Goal: Information Seeking & Learning: Learn about a topic

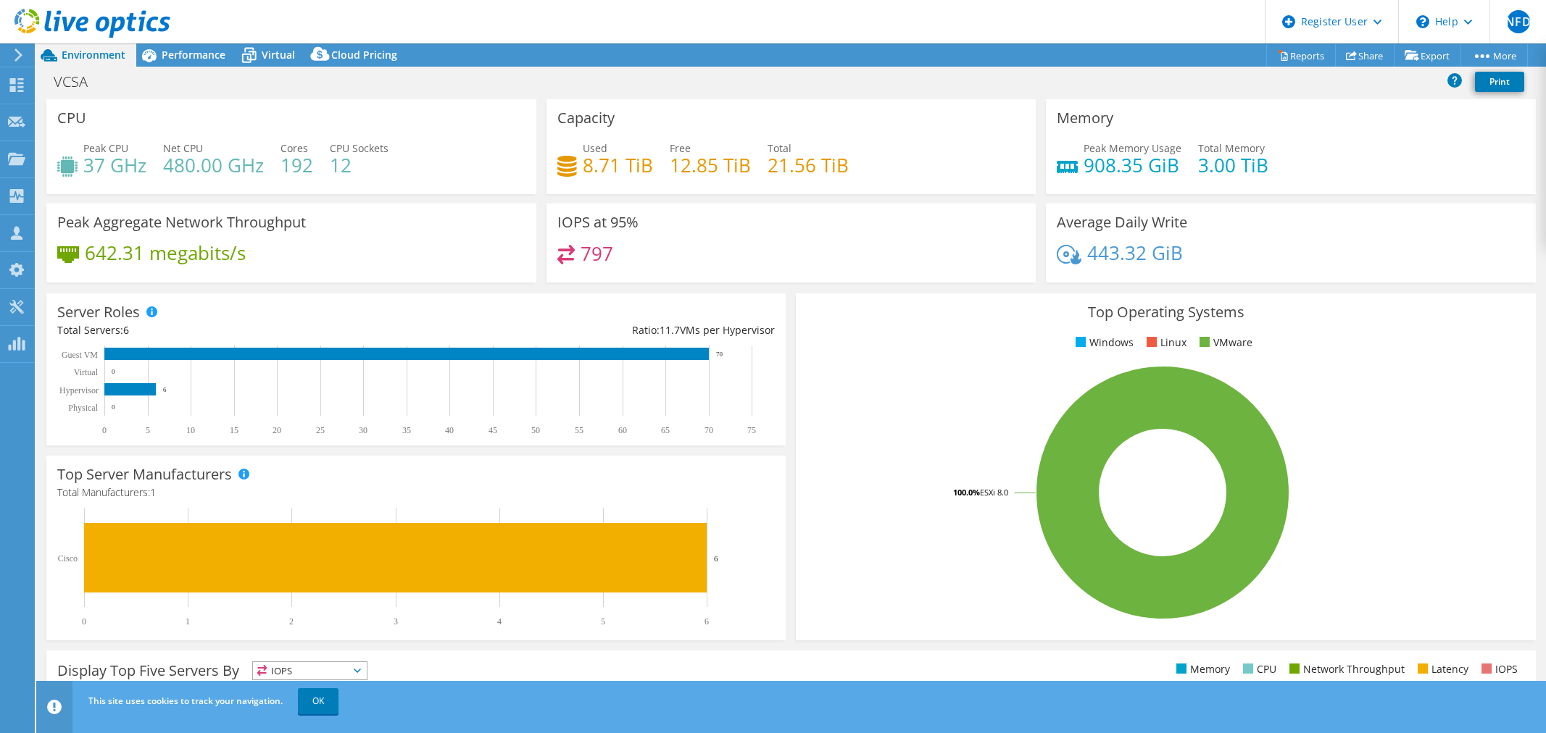
select select "USD"
click at [602, 225] on h3 "IOPS at 95%" at bounding box center [597, 223] width 81 height 16
click at [179, 61] on span "Performance" at bounding box center [194, 55] width 64 height 14
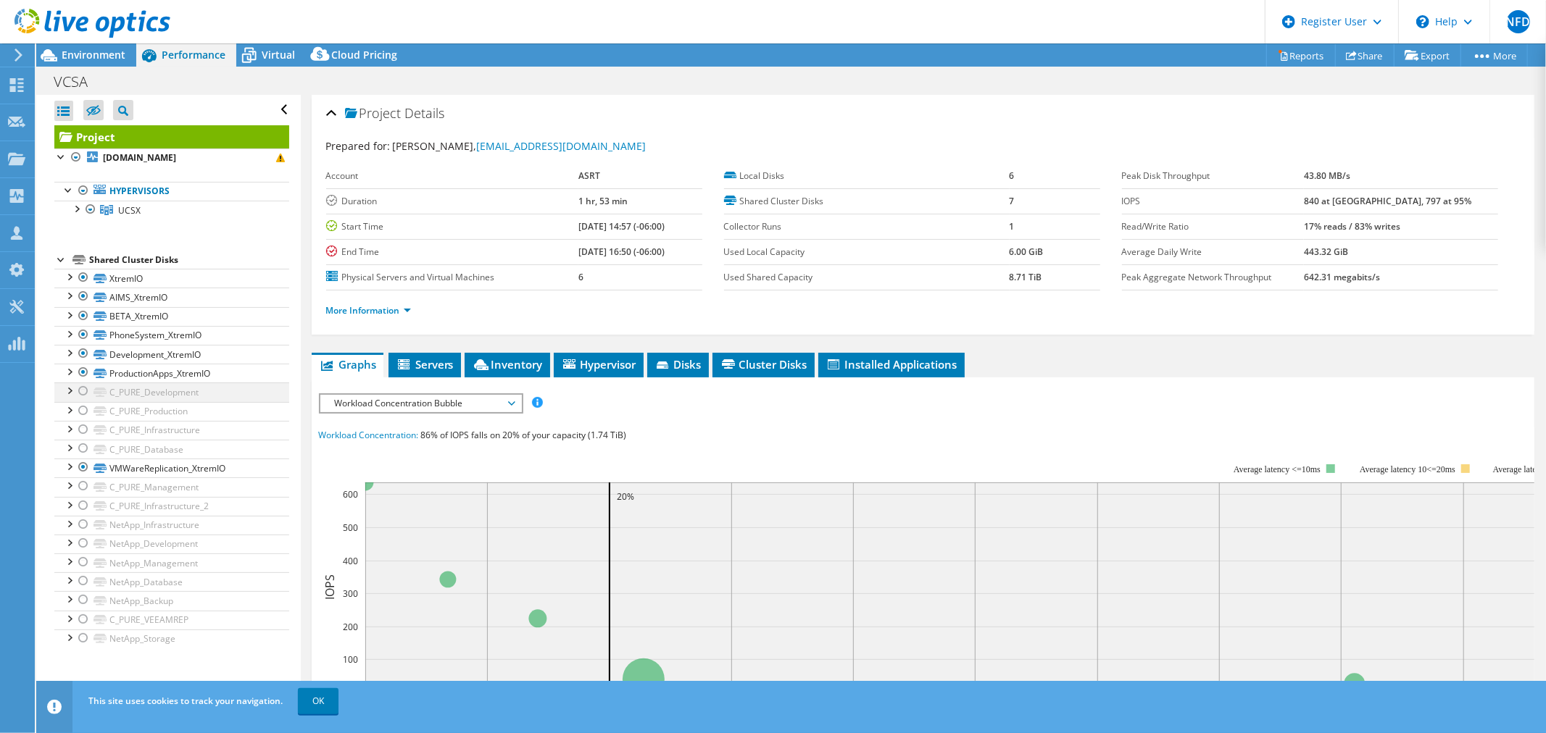
click at [86, 394] on div at bounding box center [83, 391] width 14 height 17
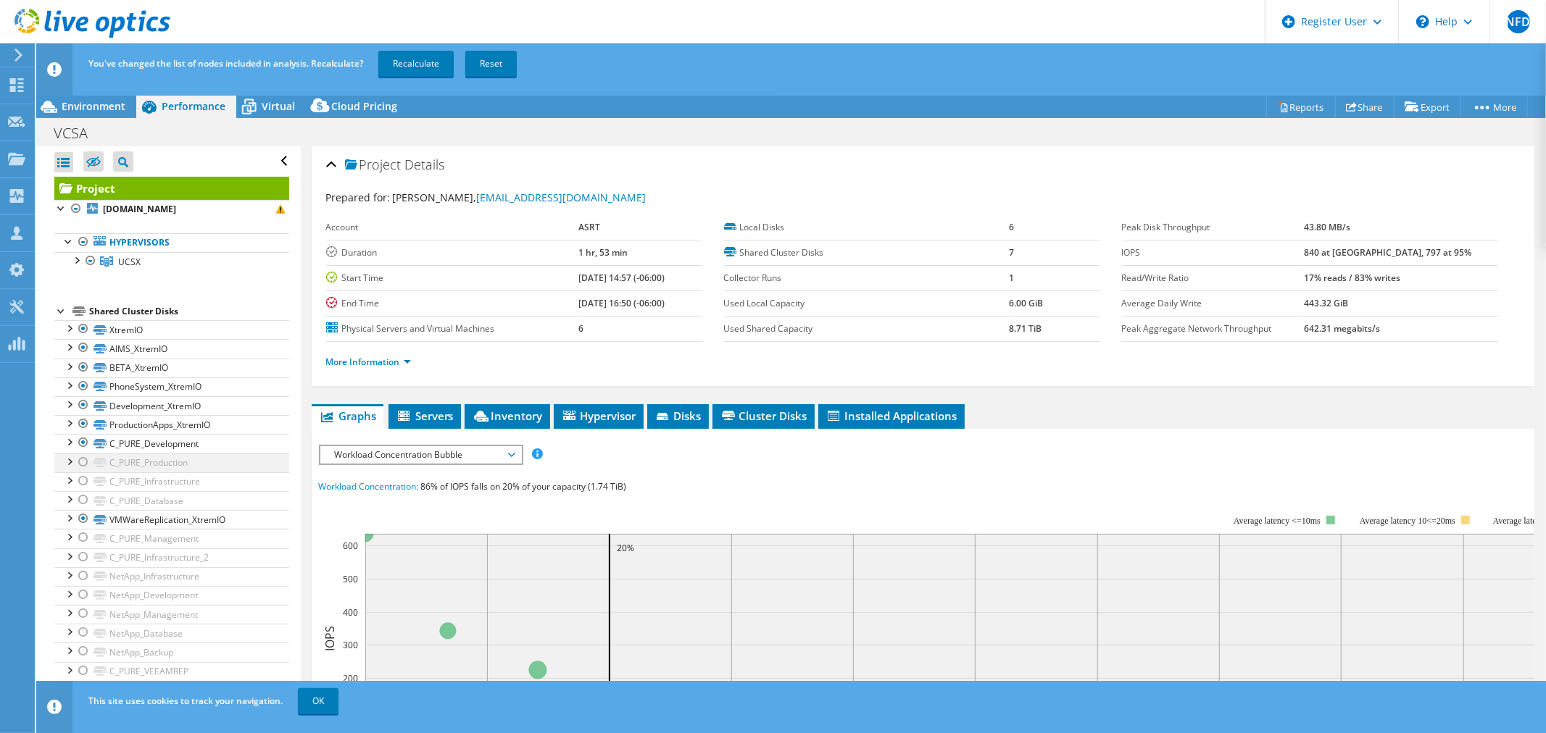
click at [78, 462] on div at bounding box center [83, 462] width 14 height 17
drag, startPoint x: 78, startPoint y: 482, endPoint x: 83, endPoint y: 491, distance: 11.1
click at [78, 483] on div at bounding box center [83, 481] width 14 height 17
click at [85, 504] on div at bounding box center [83, 499] width 14 height 17
click at [101, 546] on link "C_PURE_Management" at bounding box center [171, 538] width 235 height 19
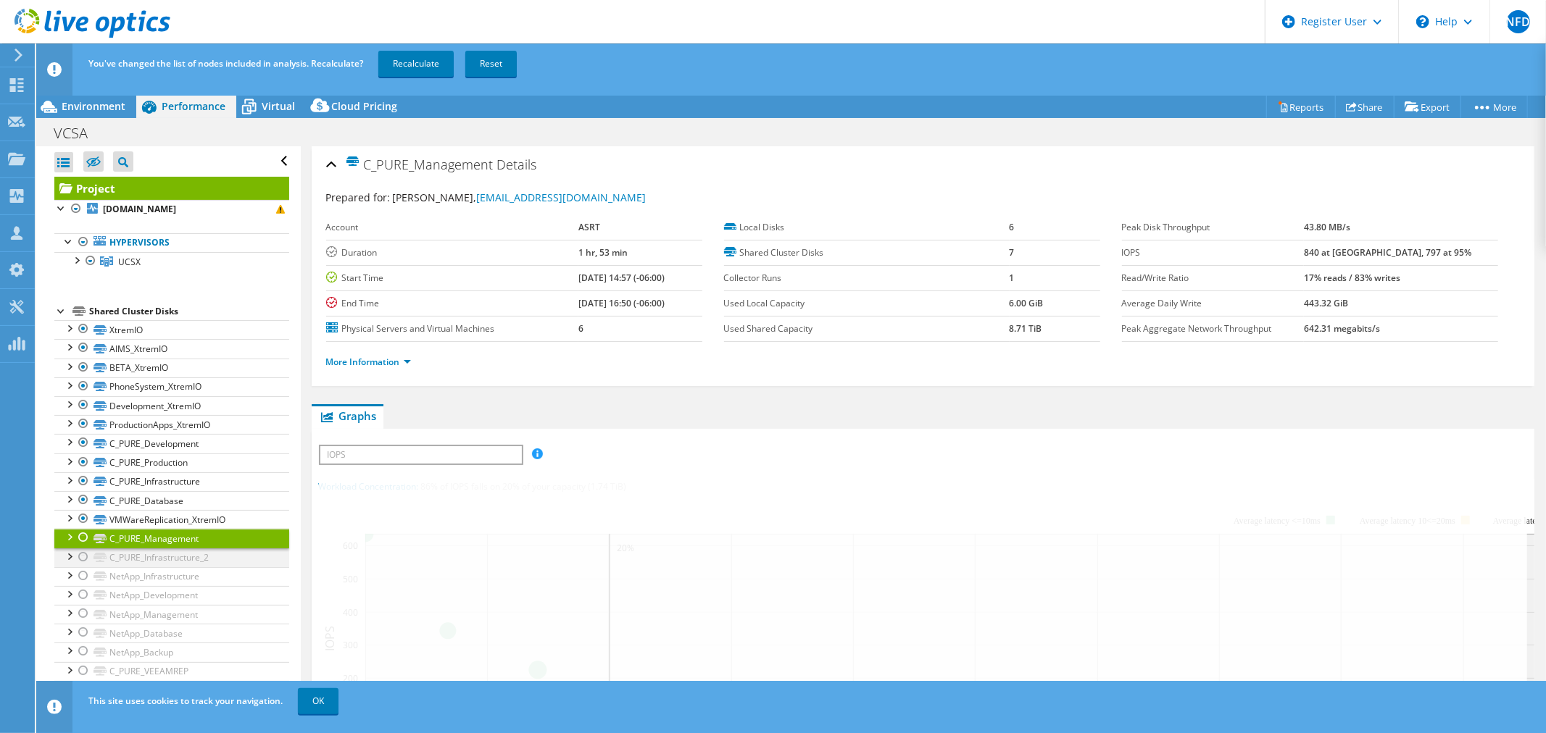
click at [82, 564] on div at bounding box center [83, 557] width 14 height 17
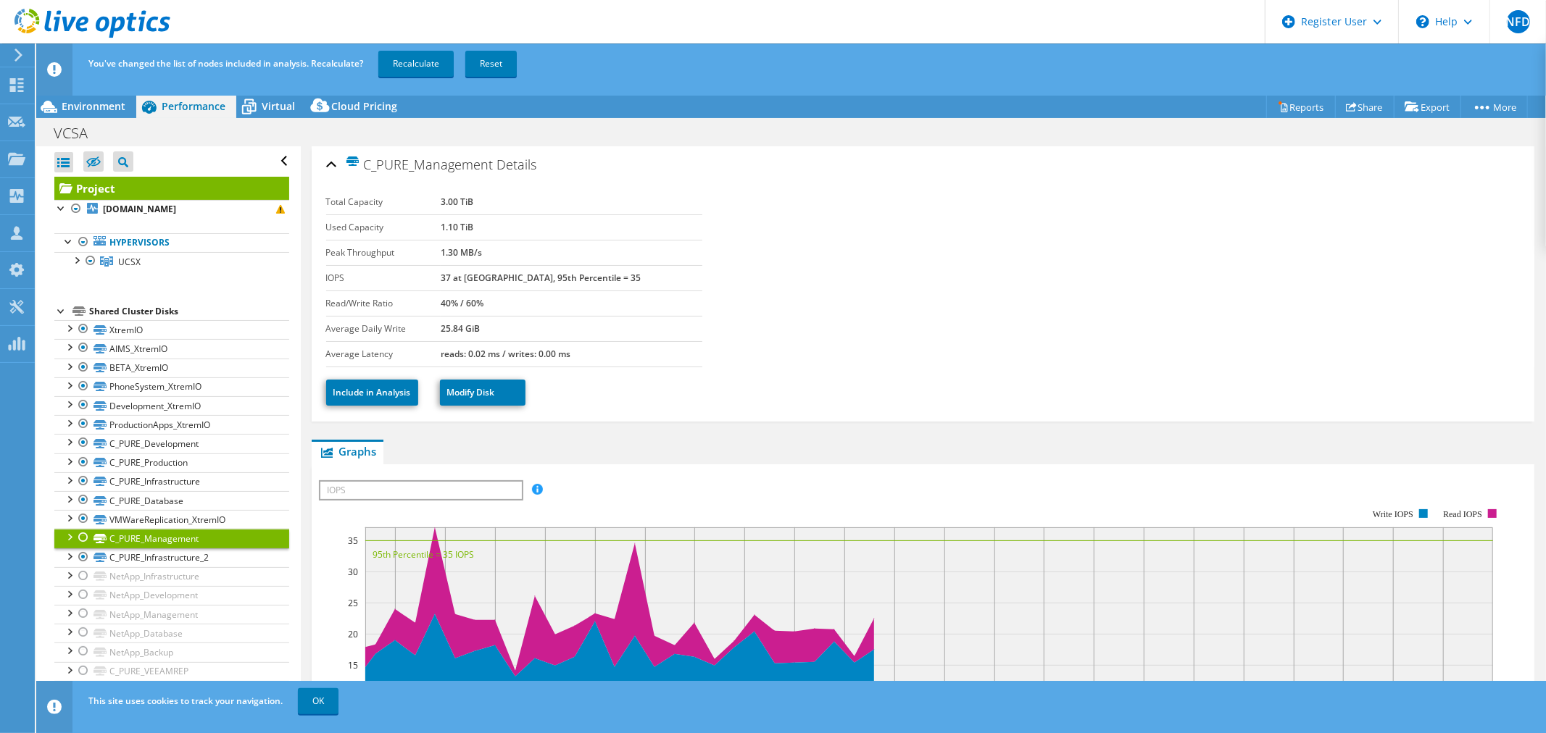
click at [82, 540] on div at bounding box center [83, 537] width 14 height 17
click at [81, 575] on div at bounding box center [83, 575] width 14 height 17
click at [81, 596] on div at bounding box center [83, 594] width 14 height 17
click at [80, 616] on div at bounding box center [83, 613] width 14 height 17
click at [81, 633] on div at bounding box center [83, 632] width 14 height 17
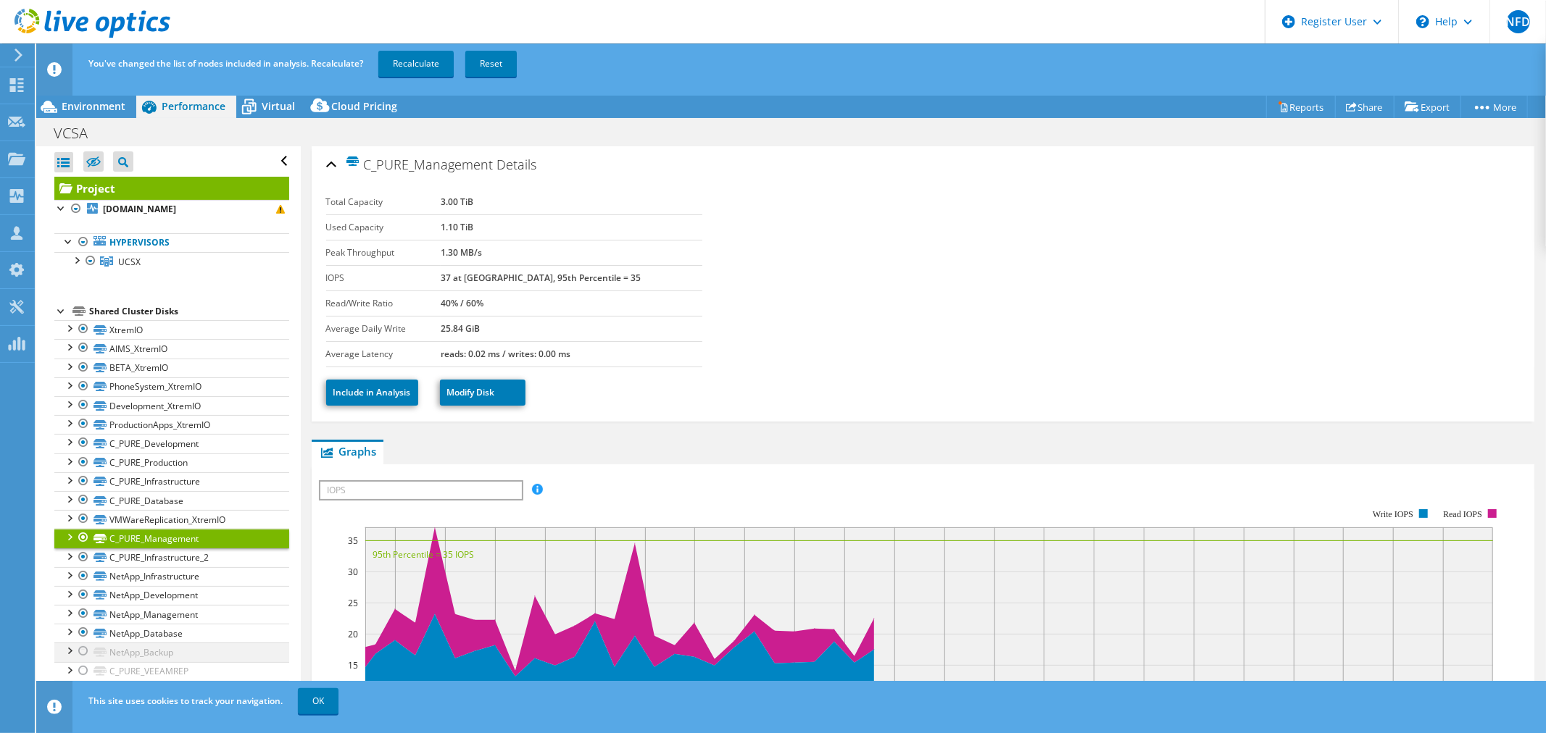
click at [82, 650] on div at bounding box center [83, 651] width 14 height 17
click at [82, 670] on div at bounding box center [83, 670] width 14 height 17
click at [419, 63] on link "Recalculate" at bounding box center [415, 64] width 75 height 26
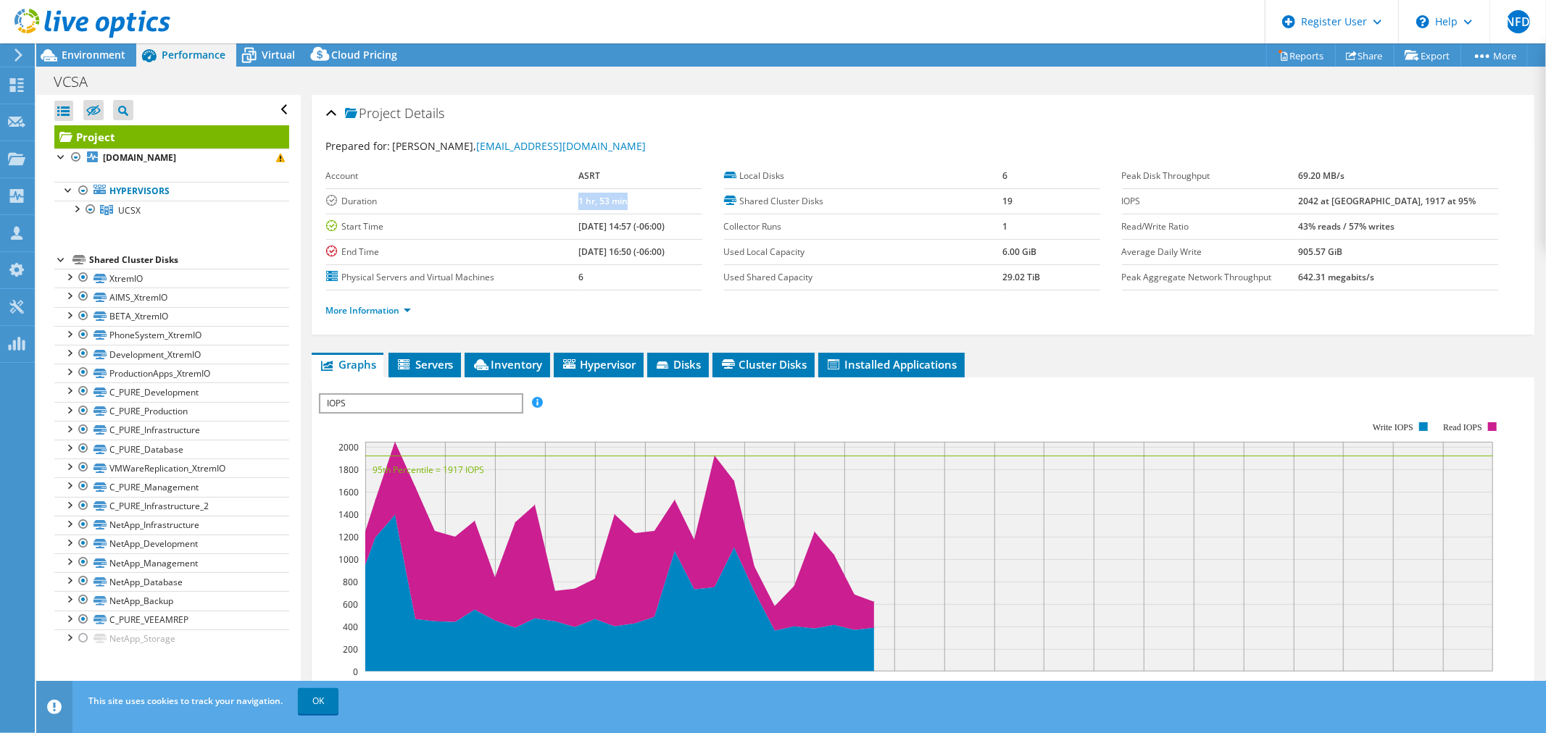
drag, startPoint x: 607, startPoint y: 199, endPoint x: 538, endPoint y: 199, distance: 68.1
click at [538, 199] on tr "Duration 1 hr, 53 min" at bounding box center [514, 200] width 376 height 25
click at [516, 211] on td "Duration" at bounding box center [452, 200] width 252 height 25
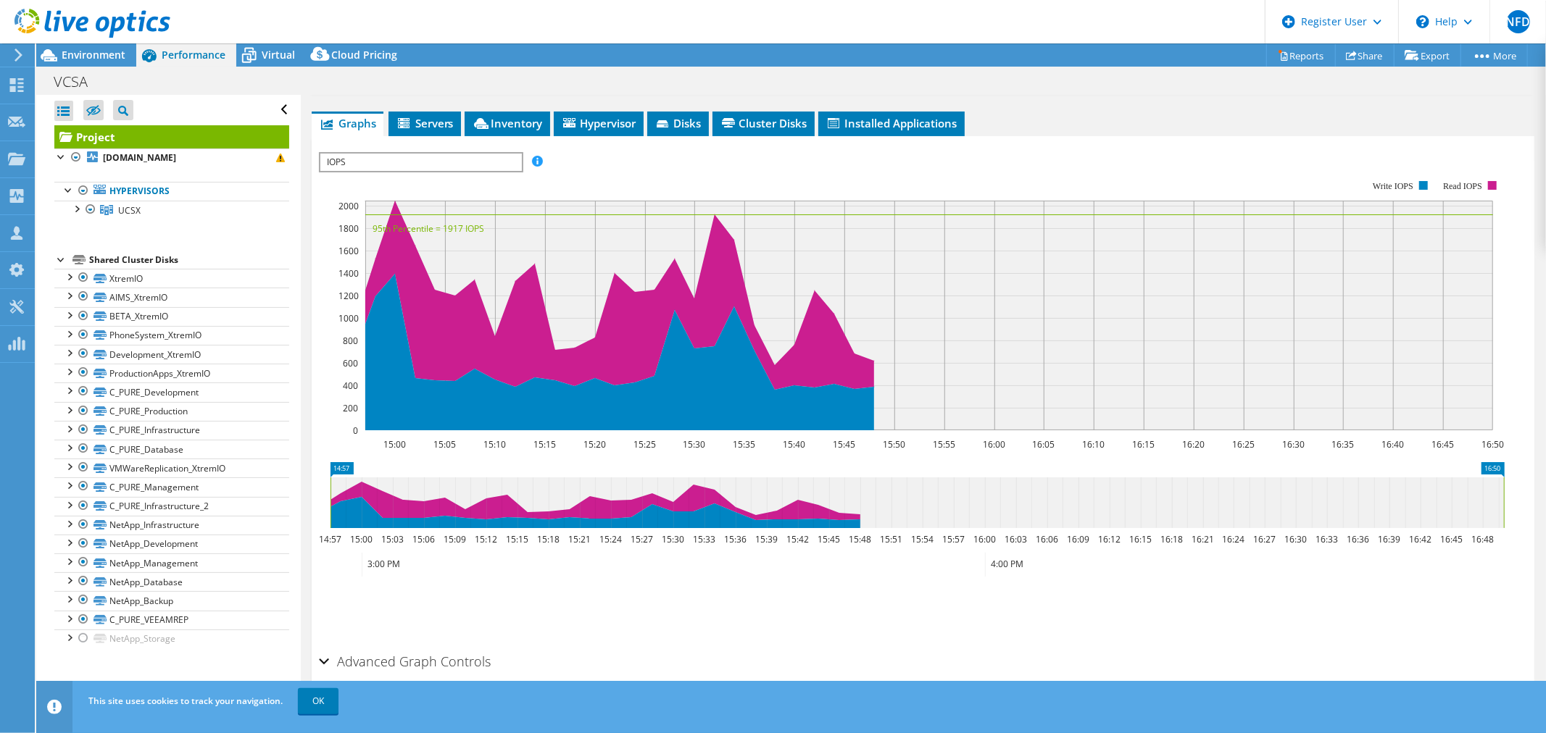
drag, startPoint x: 378, startPoint y: 158, endPoint x: 408, endPoint y: 254, distance: 100.9
click at [378, 158] on span "IOPS" at bounding box center [420, 162] width 201 height 17
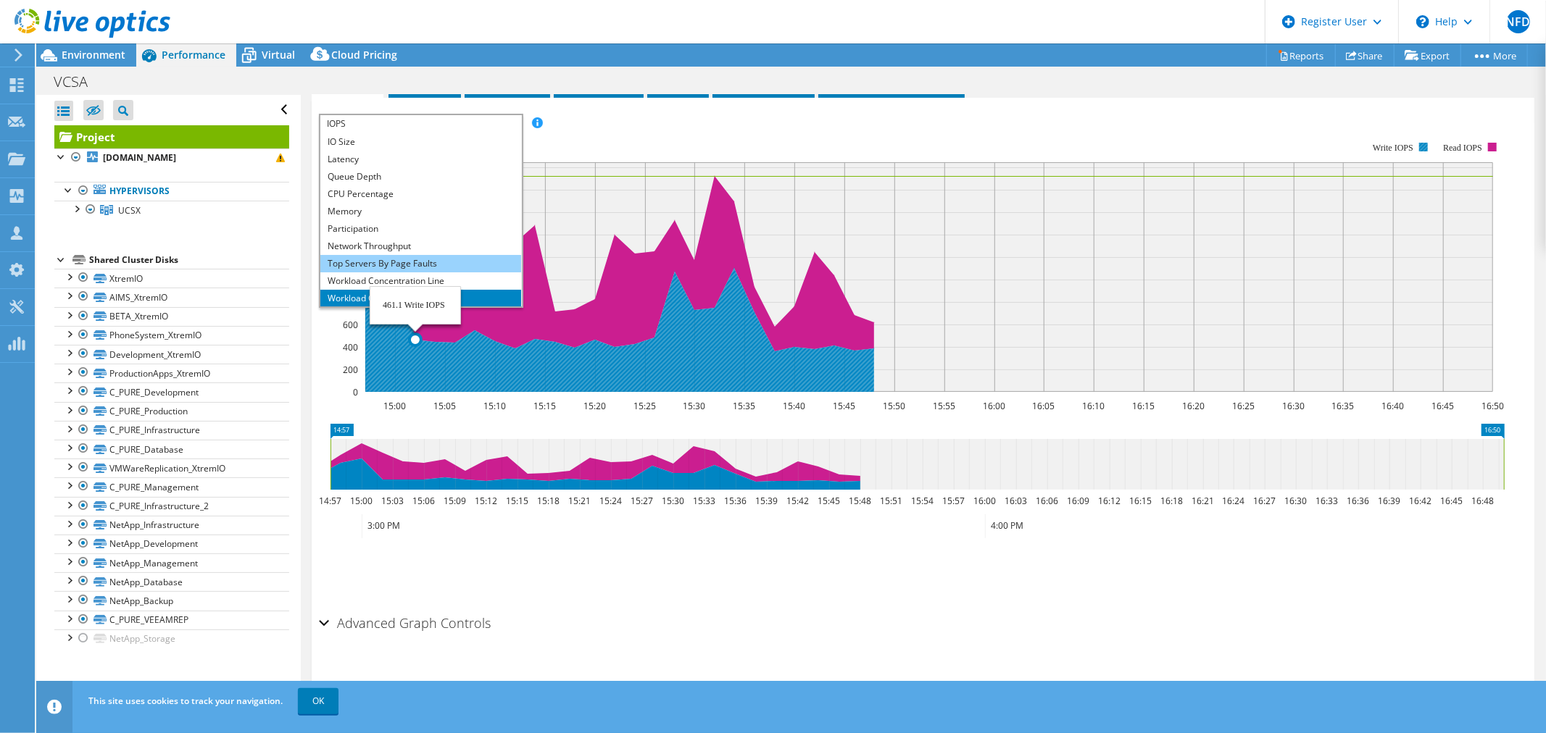
scroll to position [52, 0]
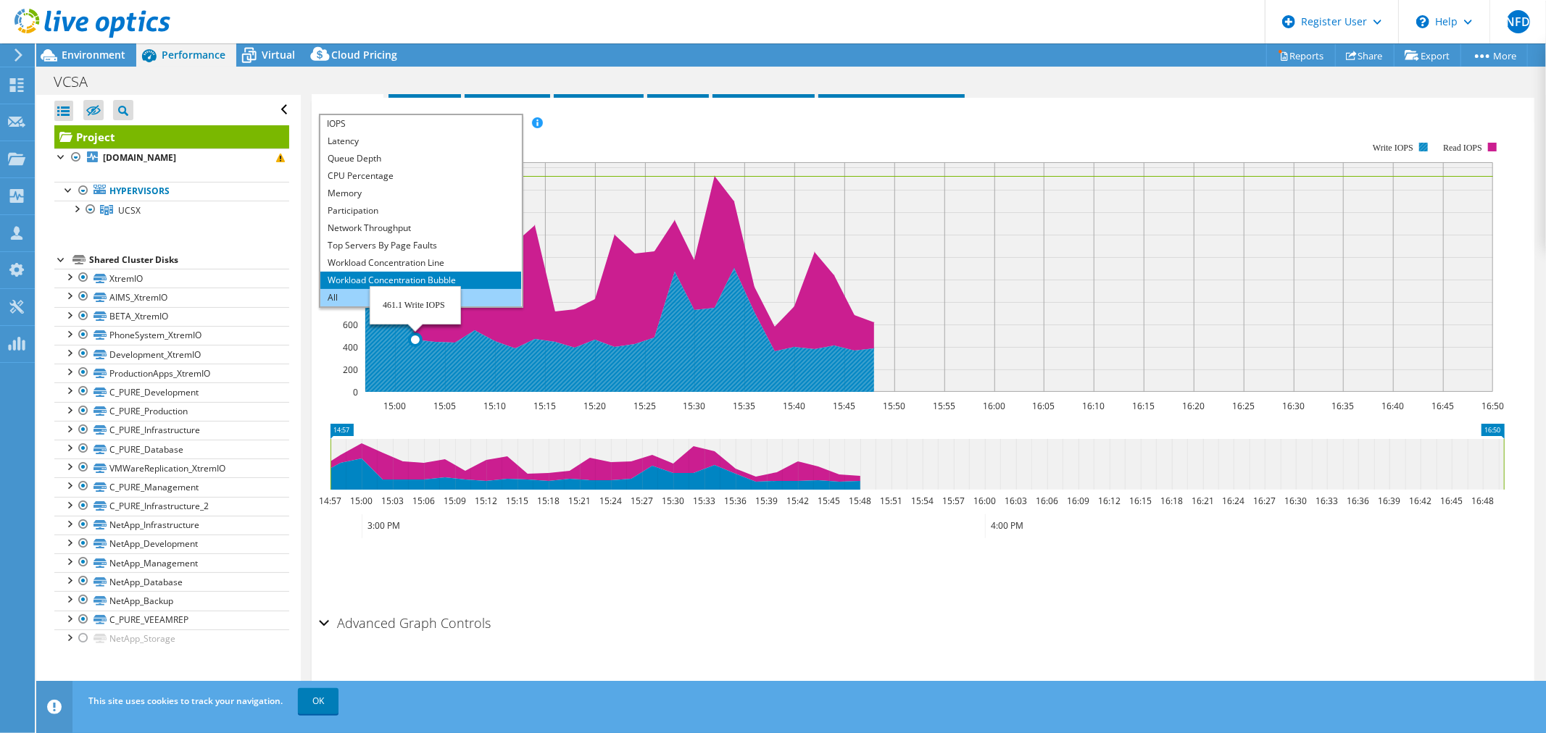
click at [359, 294] on li "All" at bounding box center [420, 297] width 201 height 17
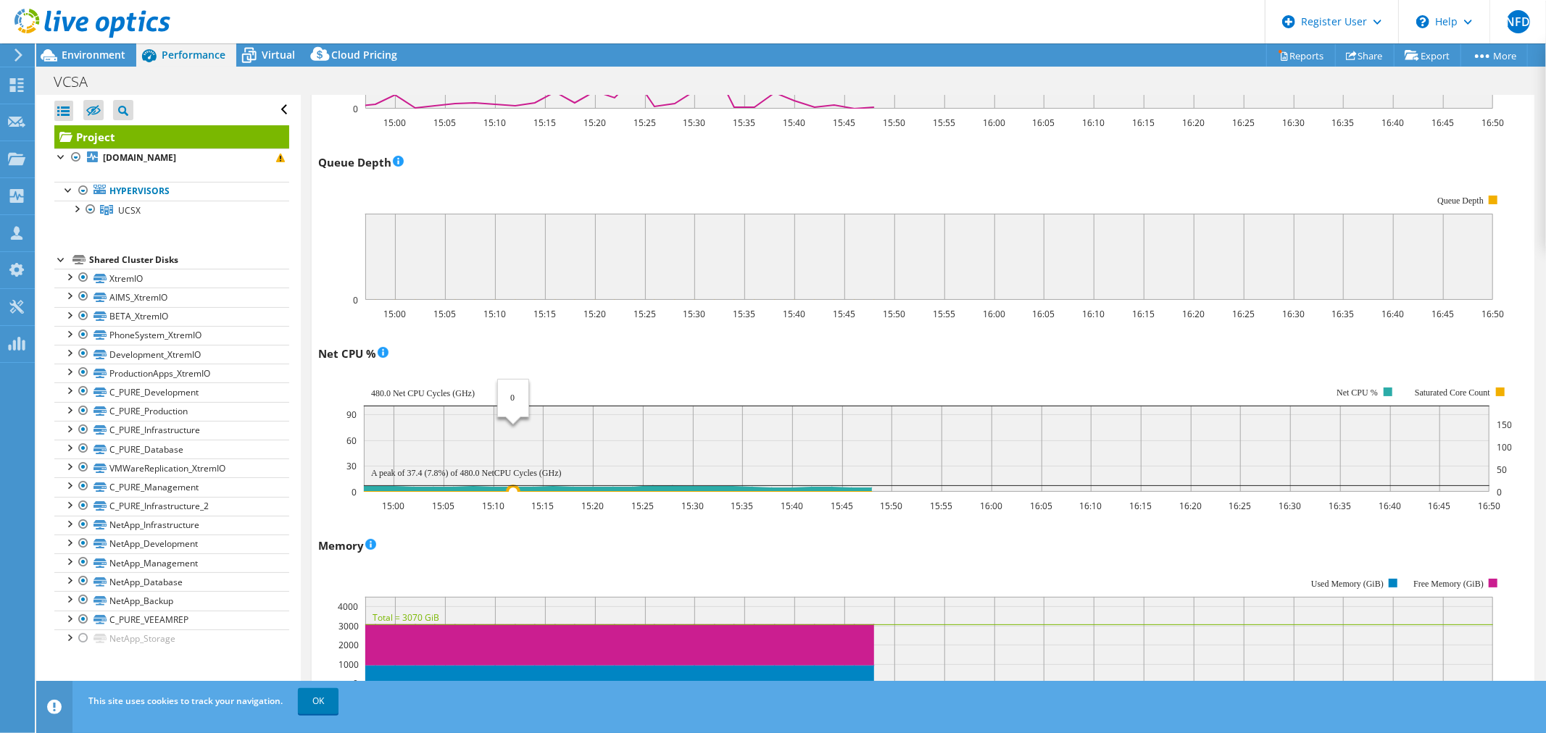
scroll to position [1085, 0]
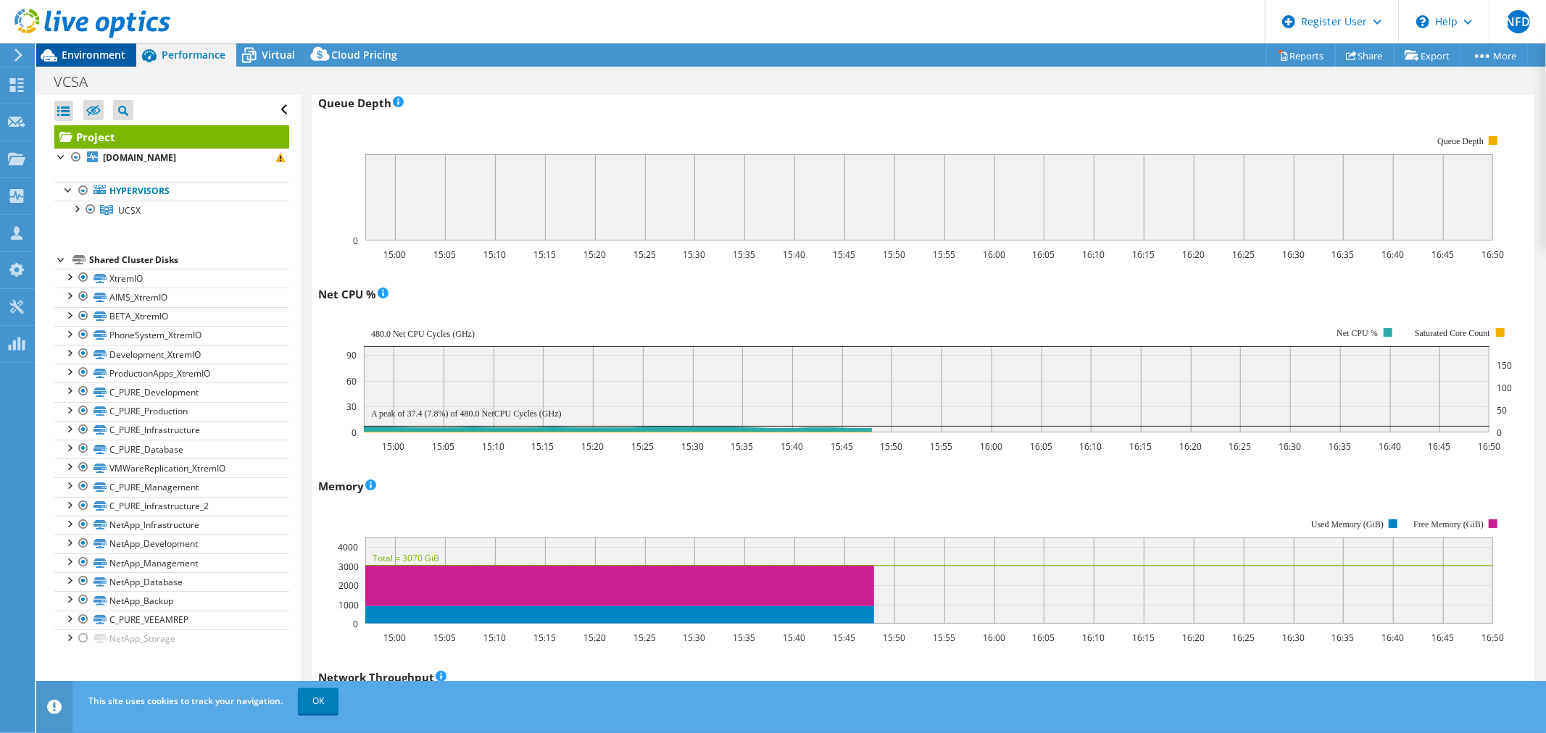
click at [111, 57] on span "Environment" at bounding box center [94, 55] width 64 height 14
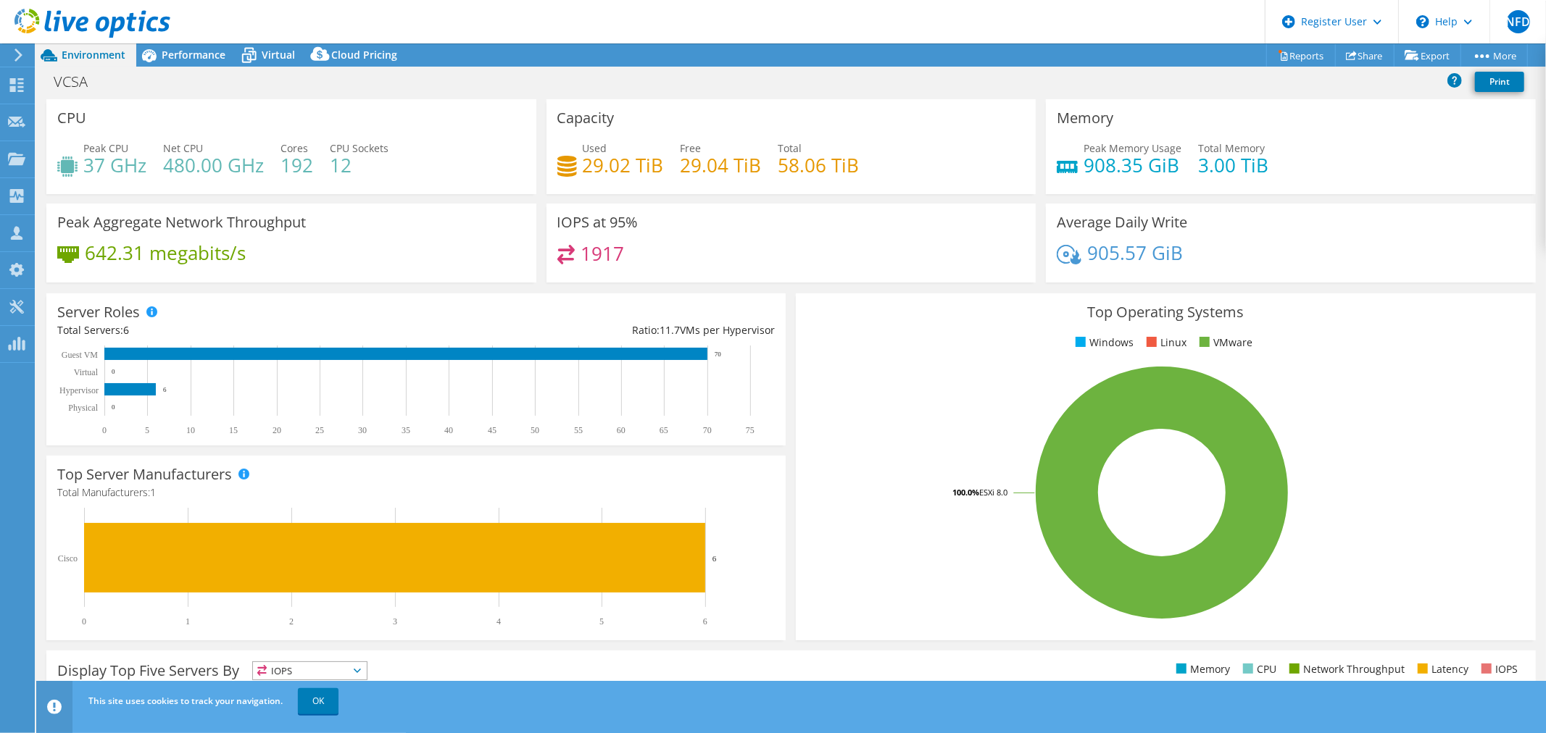
scroll to position [924, 0]
click at [199, 57] on span "Performance" at bounding box center [194, 55] width 64 height 14
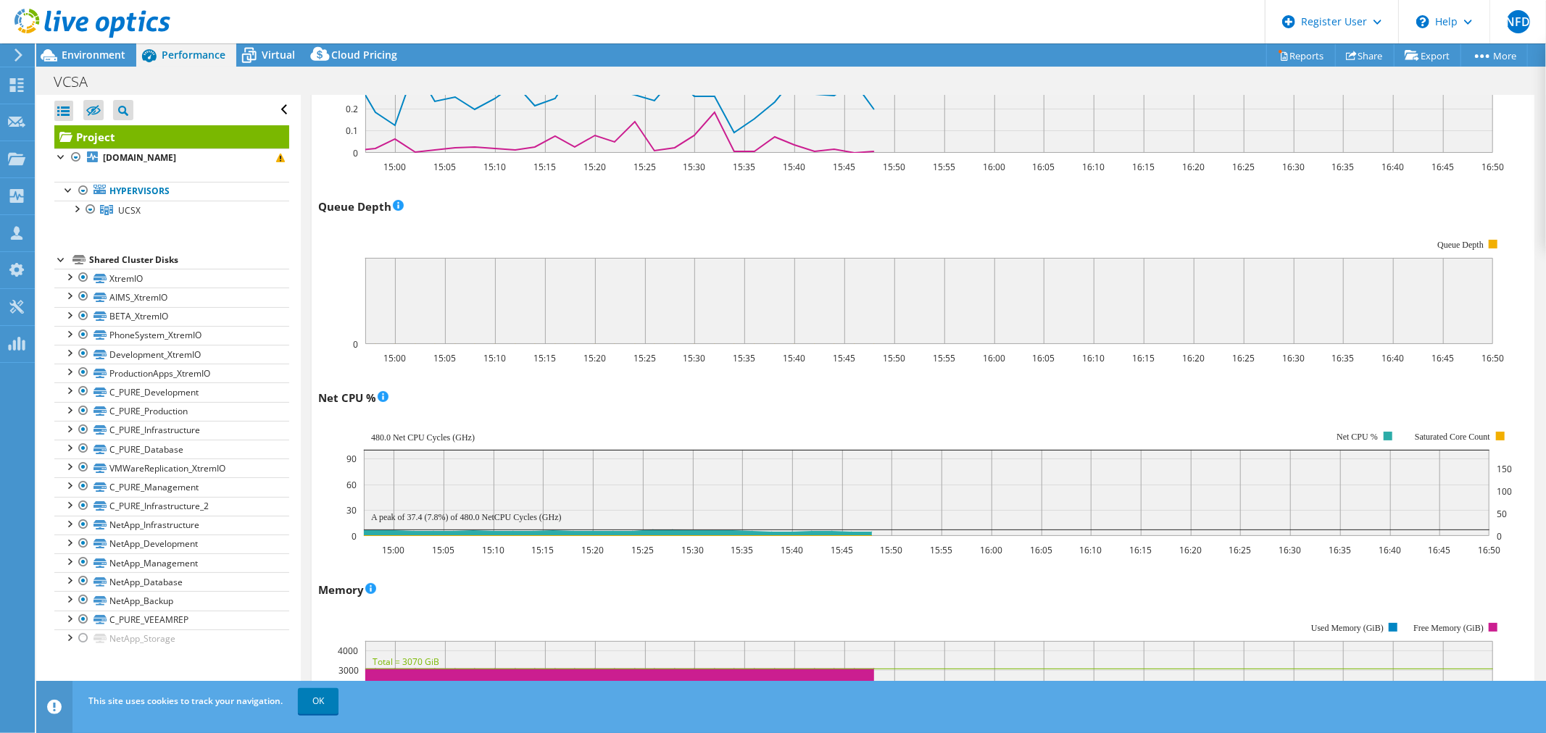
scroll to position [1004, 0]
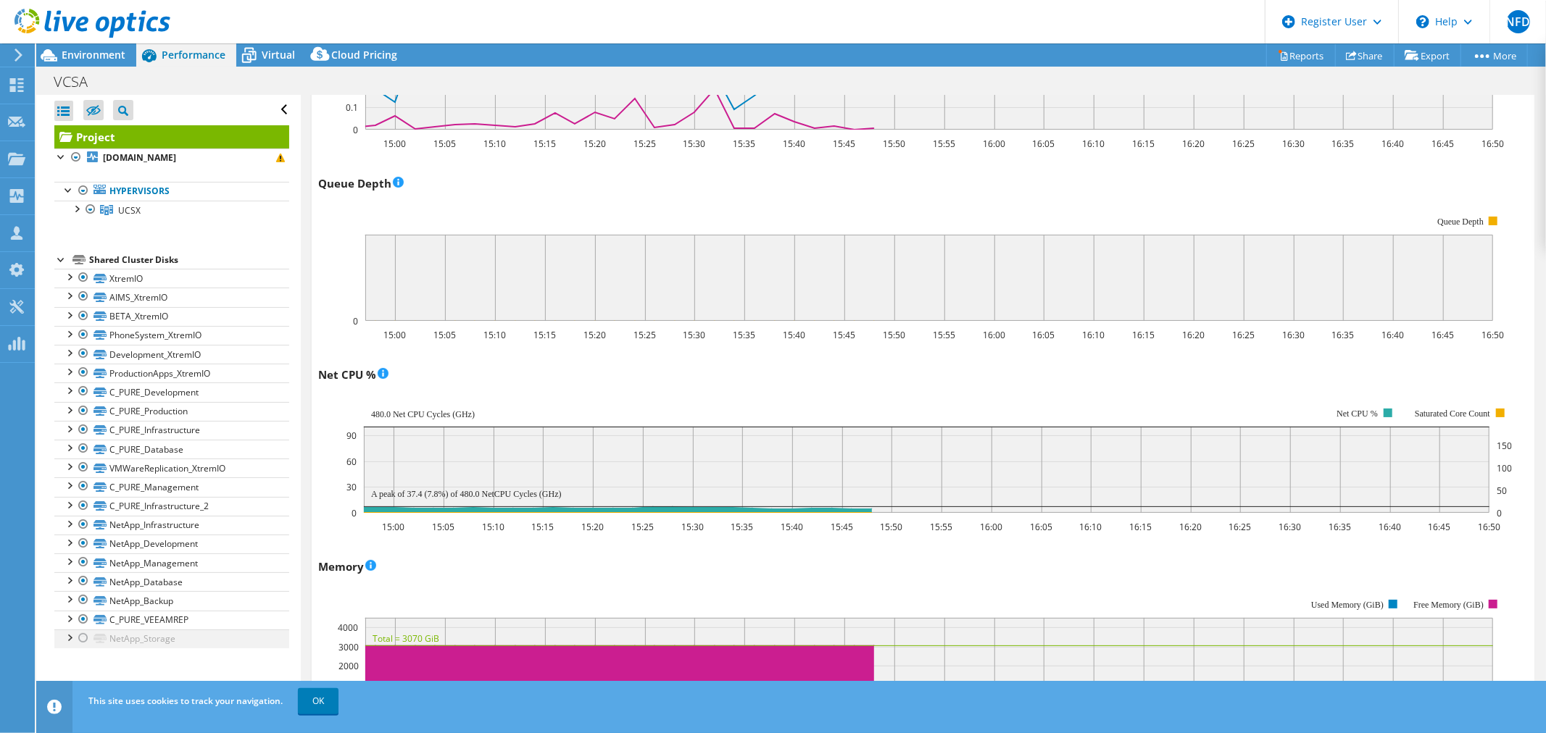
click at [83, 643] on div at bounding box center [83, 638] width 14 height 17
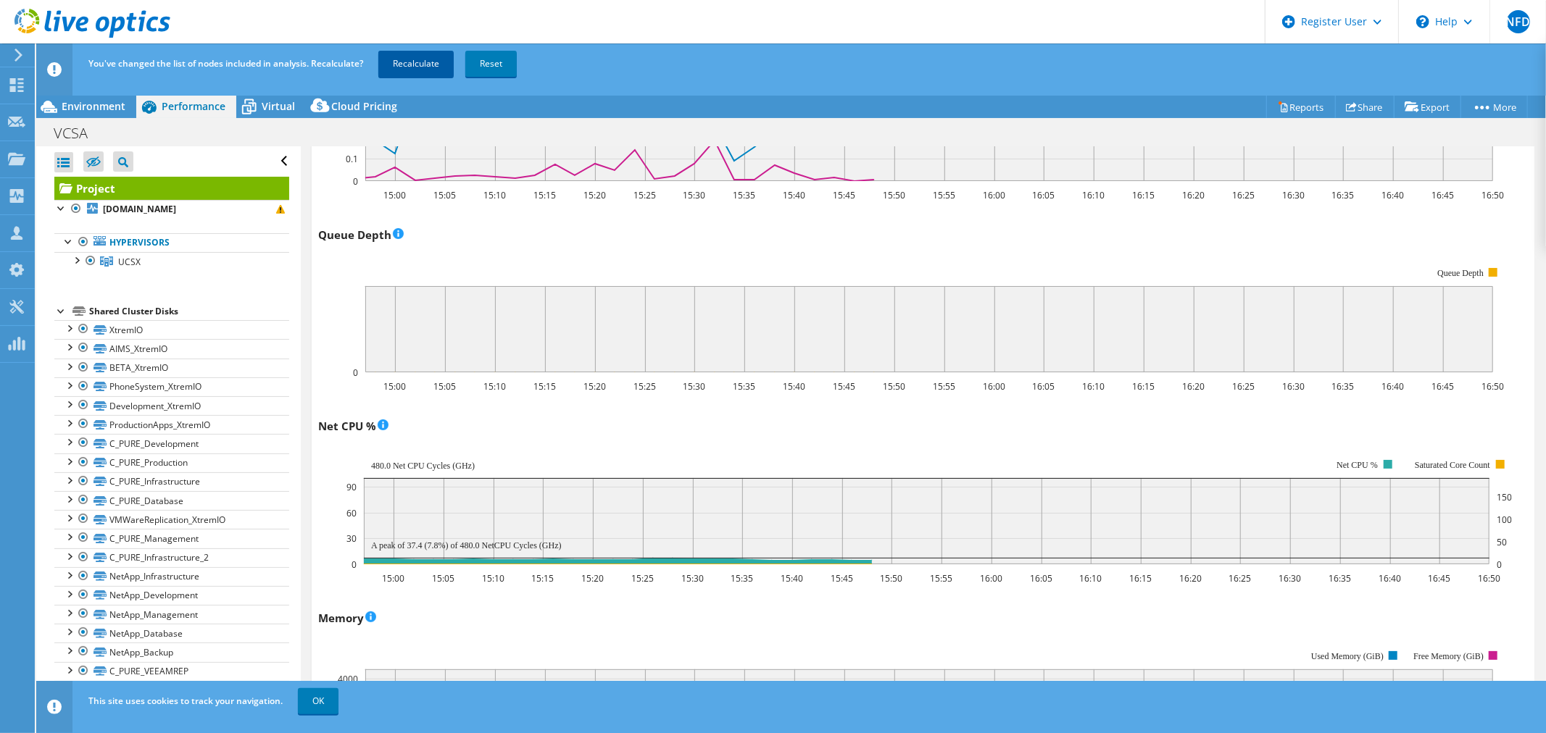
click at [415, 62] on link "Recalculate" at bounding box center [415, 64] width 75 height 26
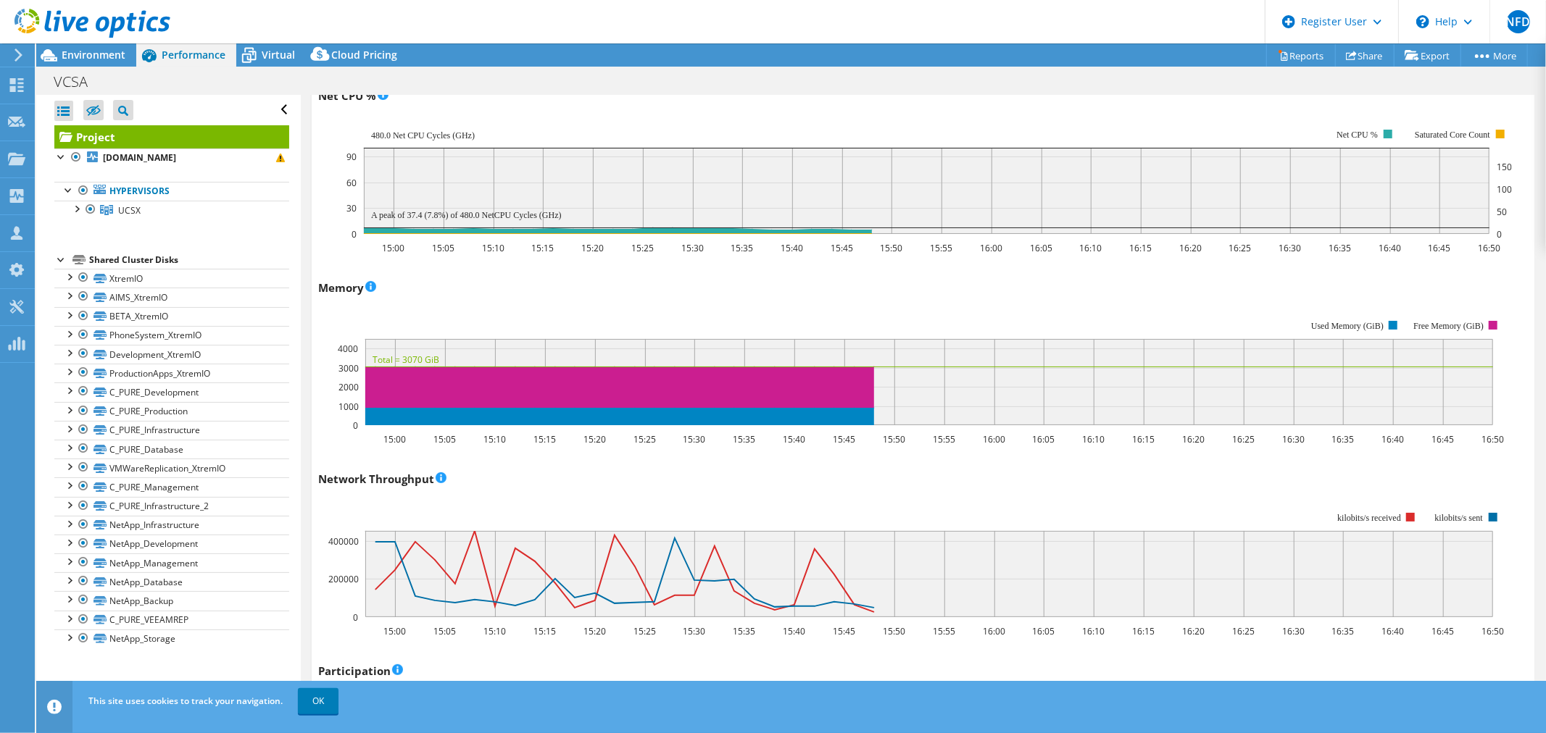
scroll to position [1136, 0]
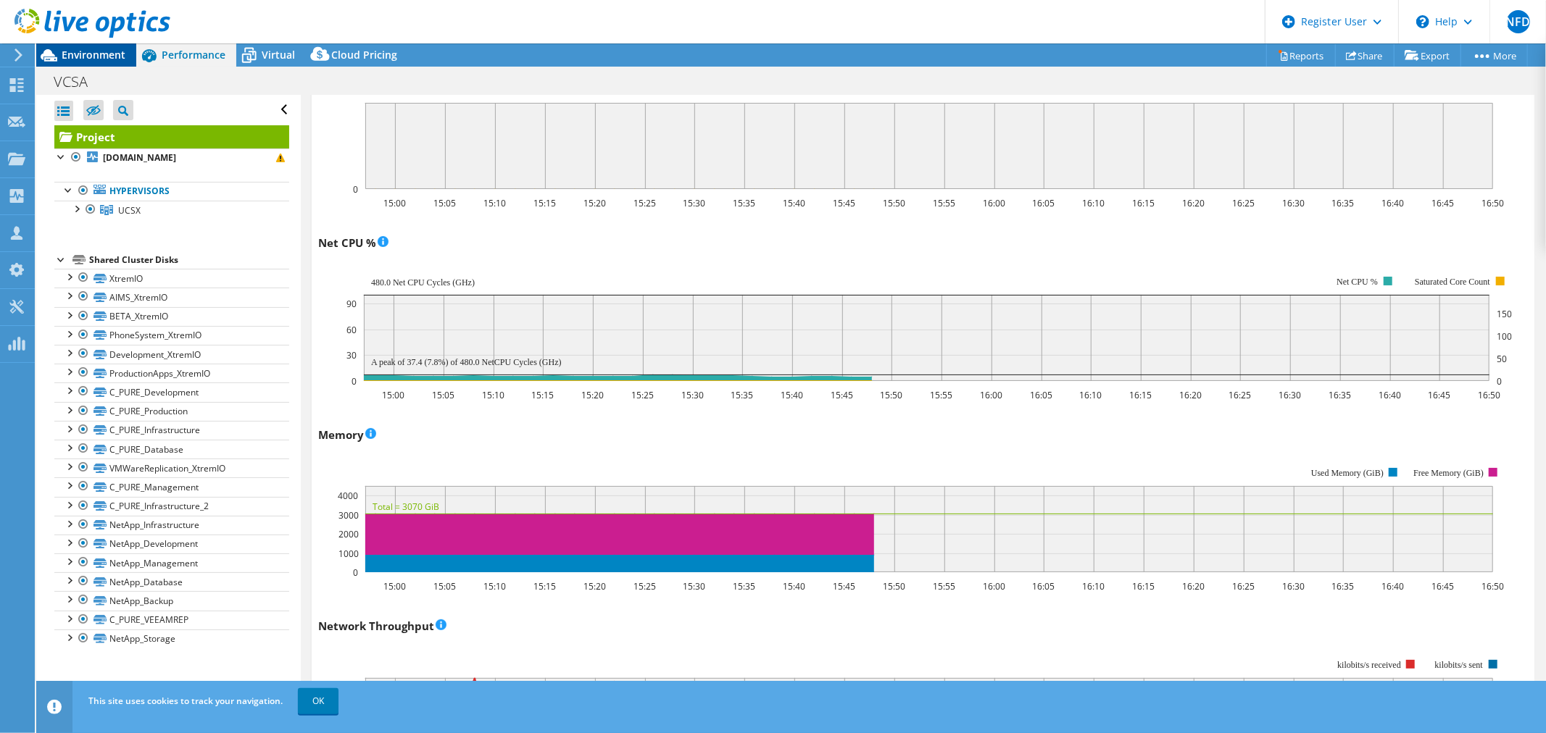
click at [89, 64] on div "Environment" at bounding box center [86, 54] width 100 height 23
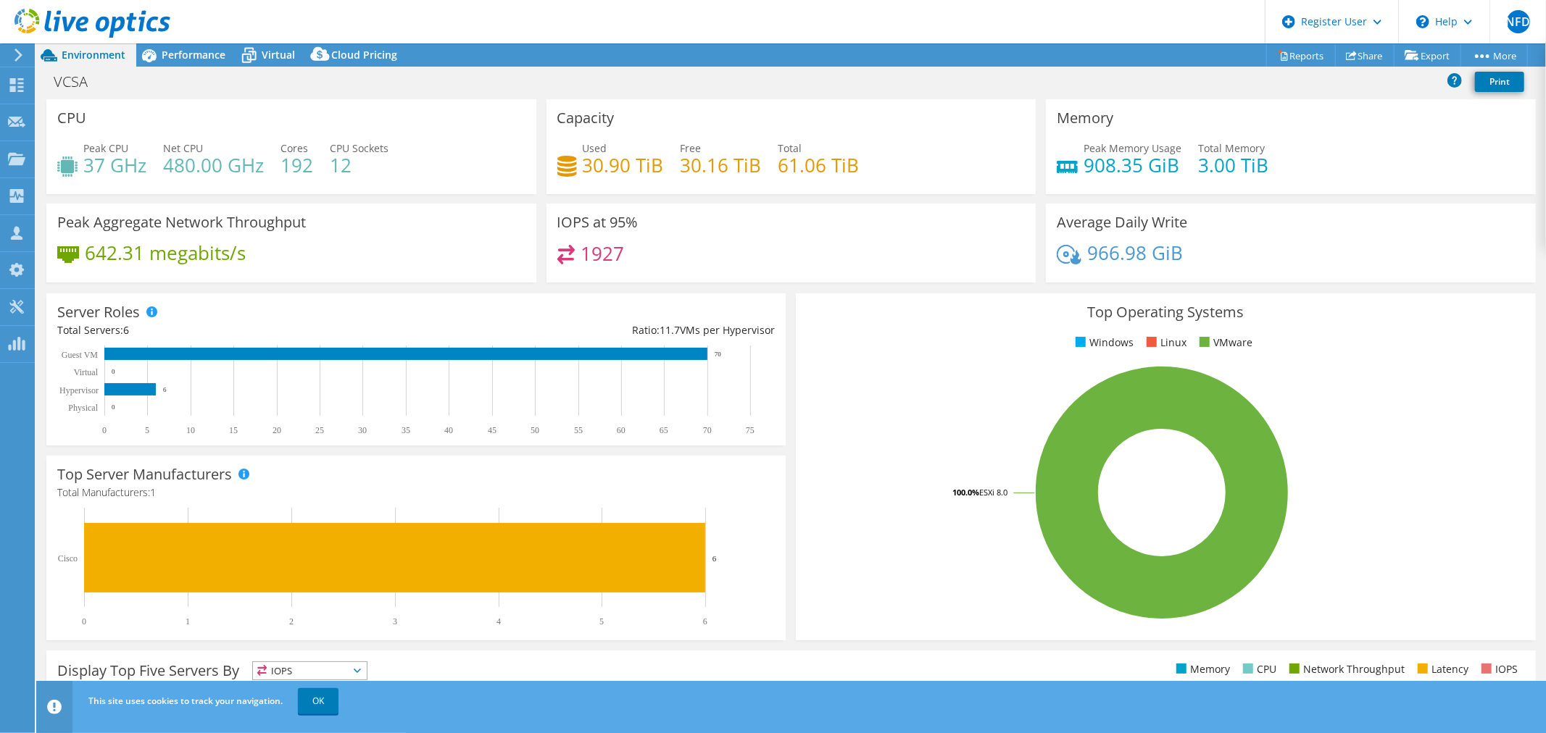
scroll to position [975, 0]
click at [193, 60] on span "Performance" at bounding box center [194, 55] width 64 height 14
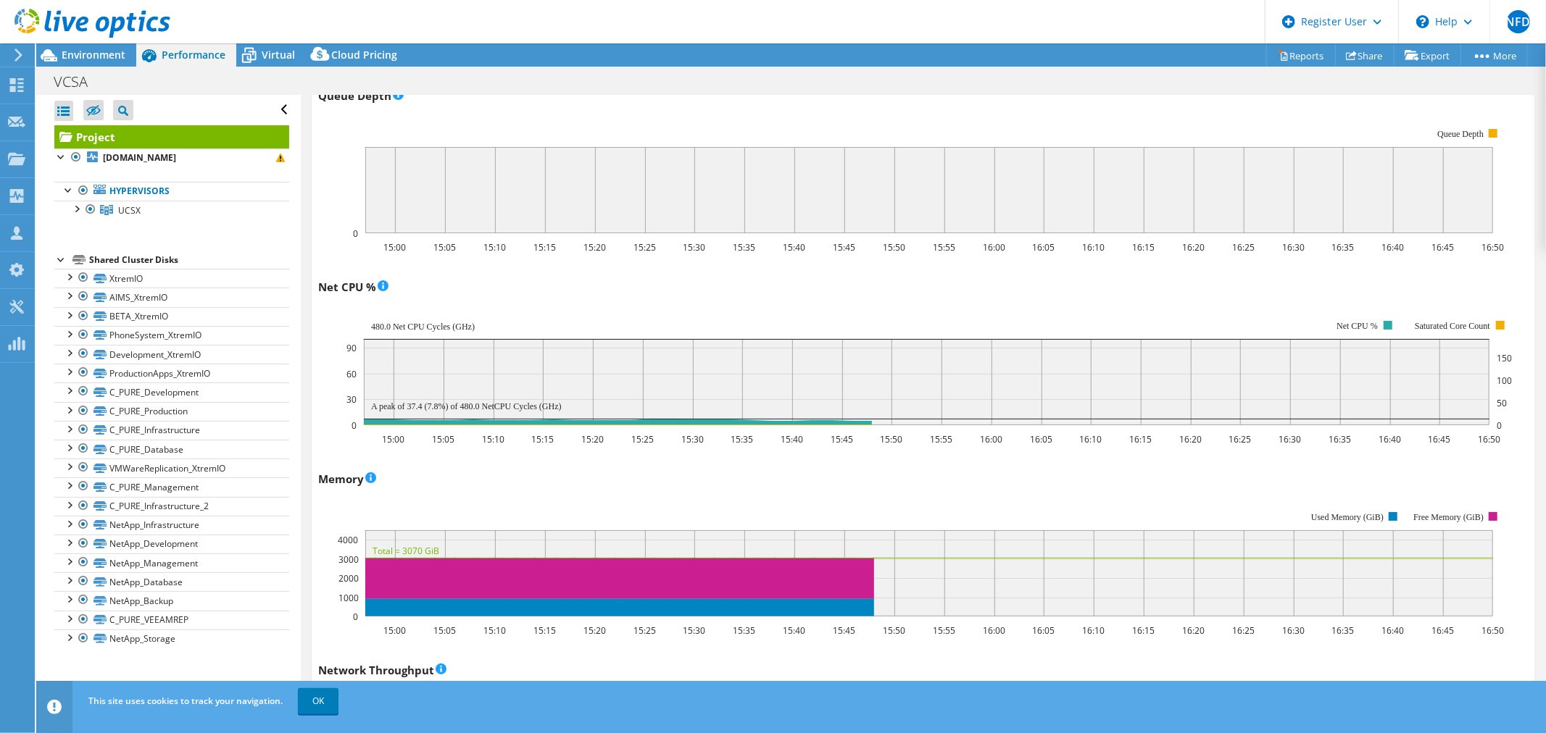
scroll to position [1218, 0]
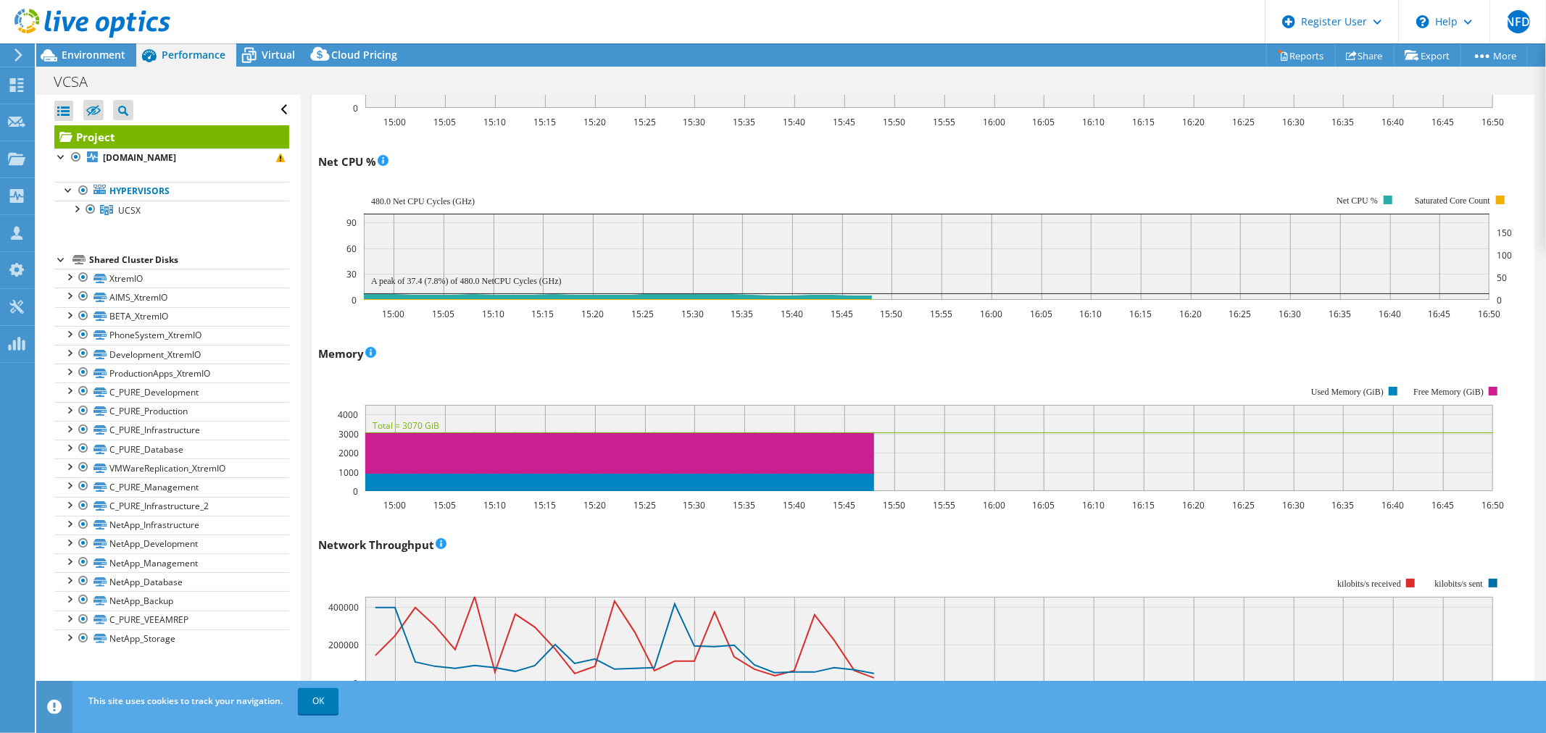
click at [123, 46] on div at bounding box center [85, 24] width 170 height 49
click at [120, 55] on span "Environment" at bounding box center [94, 55] width 64 height 14
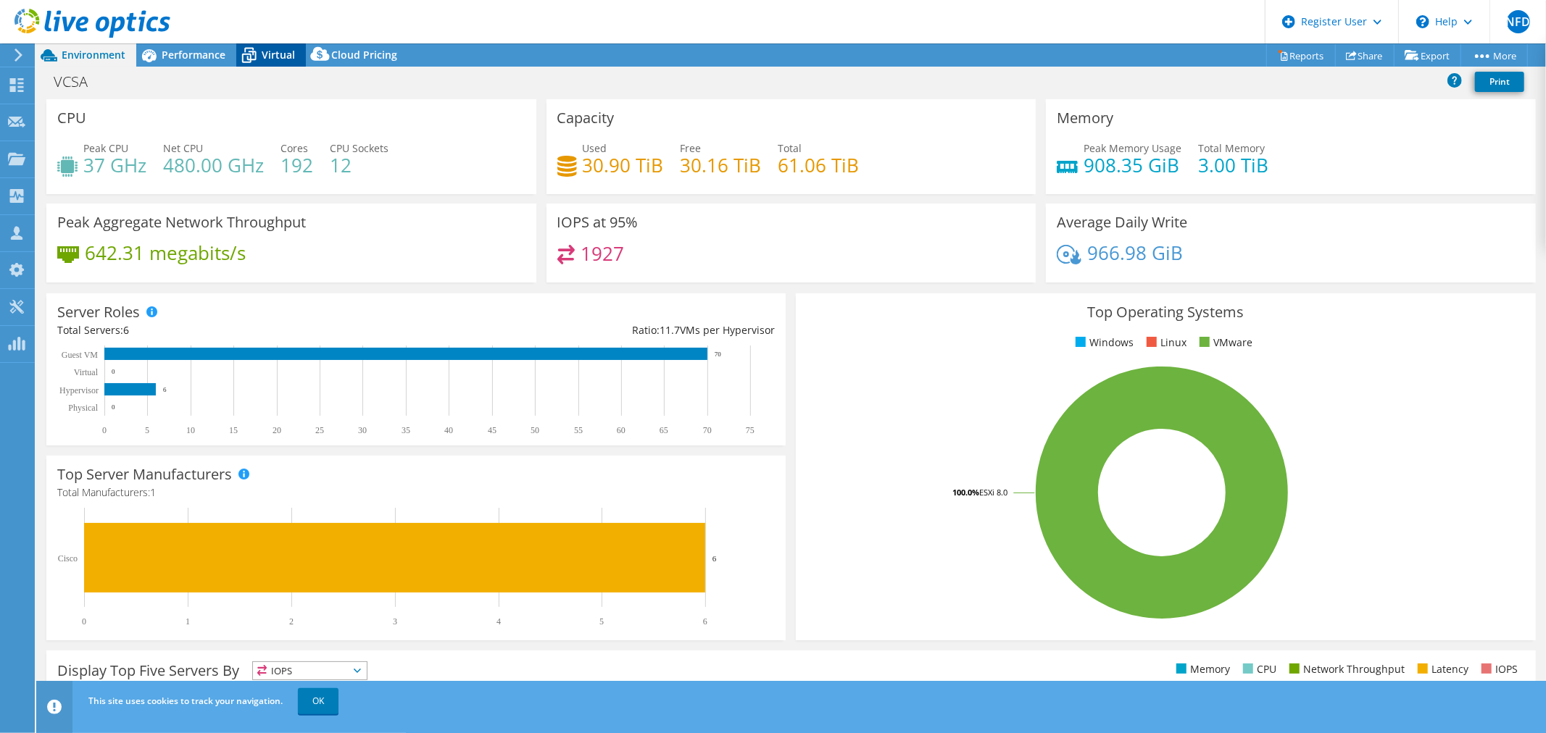
click at [286, 62] on div "Virtual" at bounding box center [271, 54] width 70 height 23
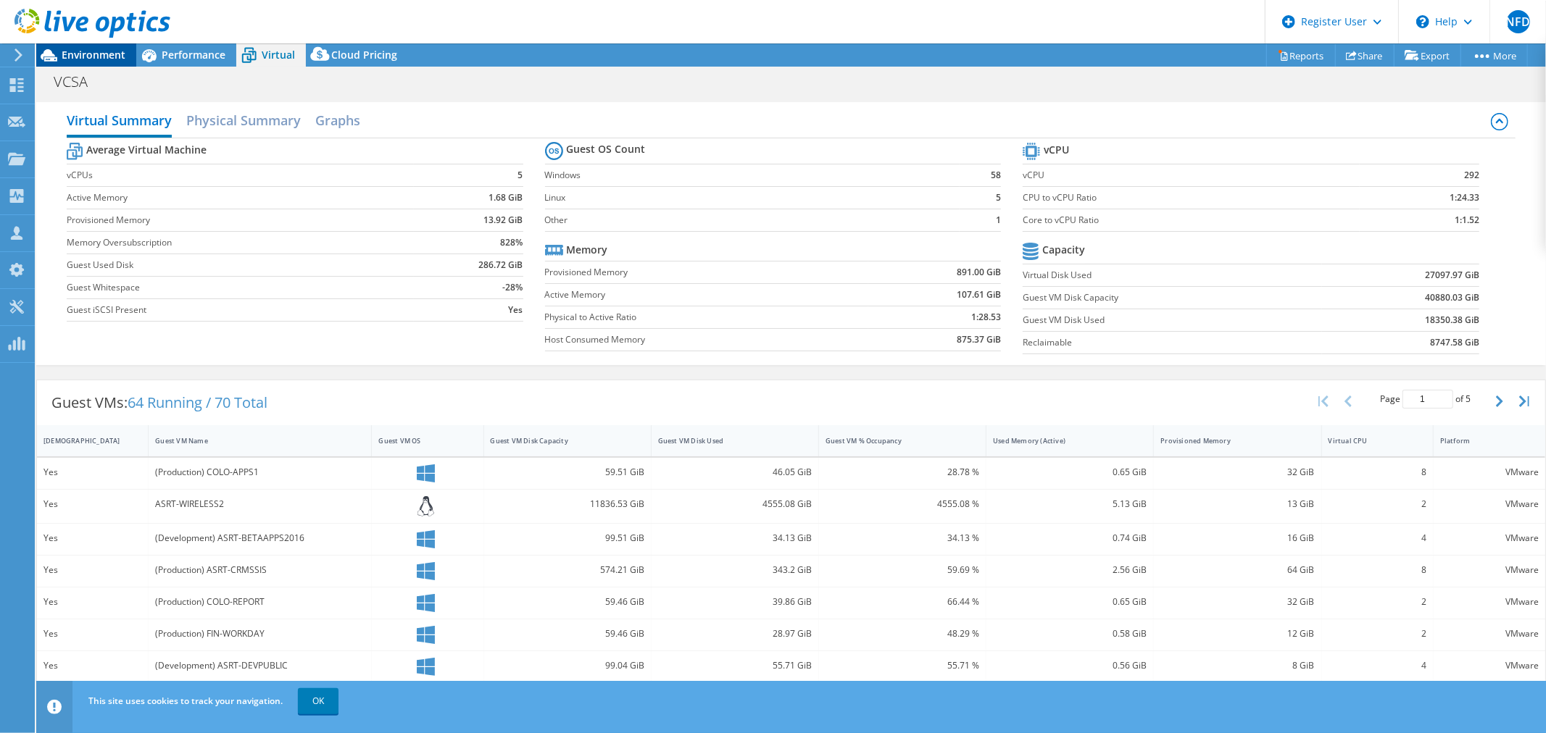
click at [114, 52] on span "Environment" at bounding box center [94, 55] width 64 height 14
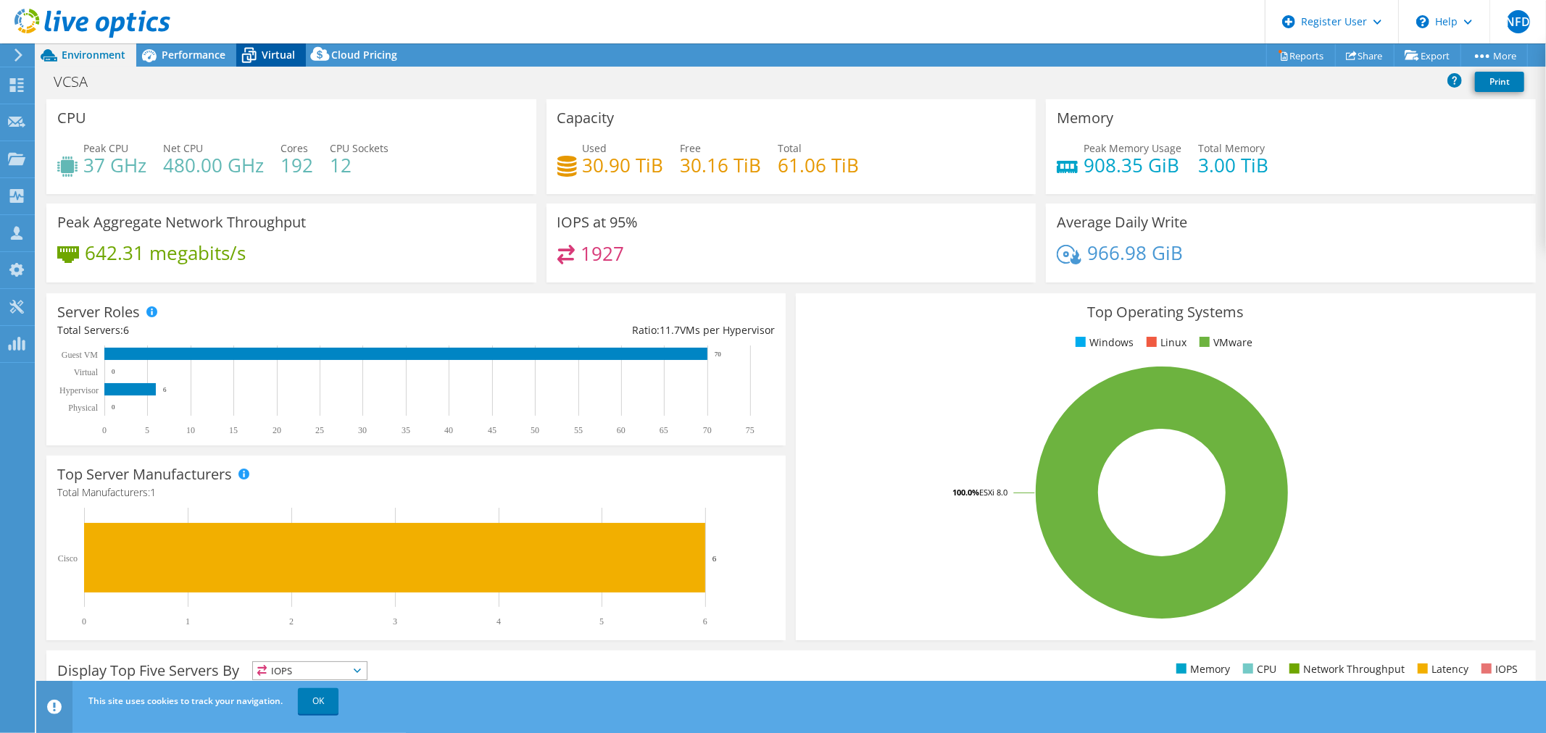
click at [268, 55] on span "Virtual" at bounding box center [278, 55] width 33 height 14
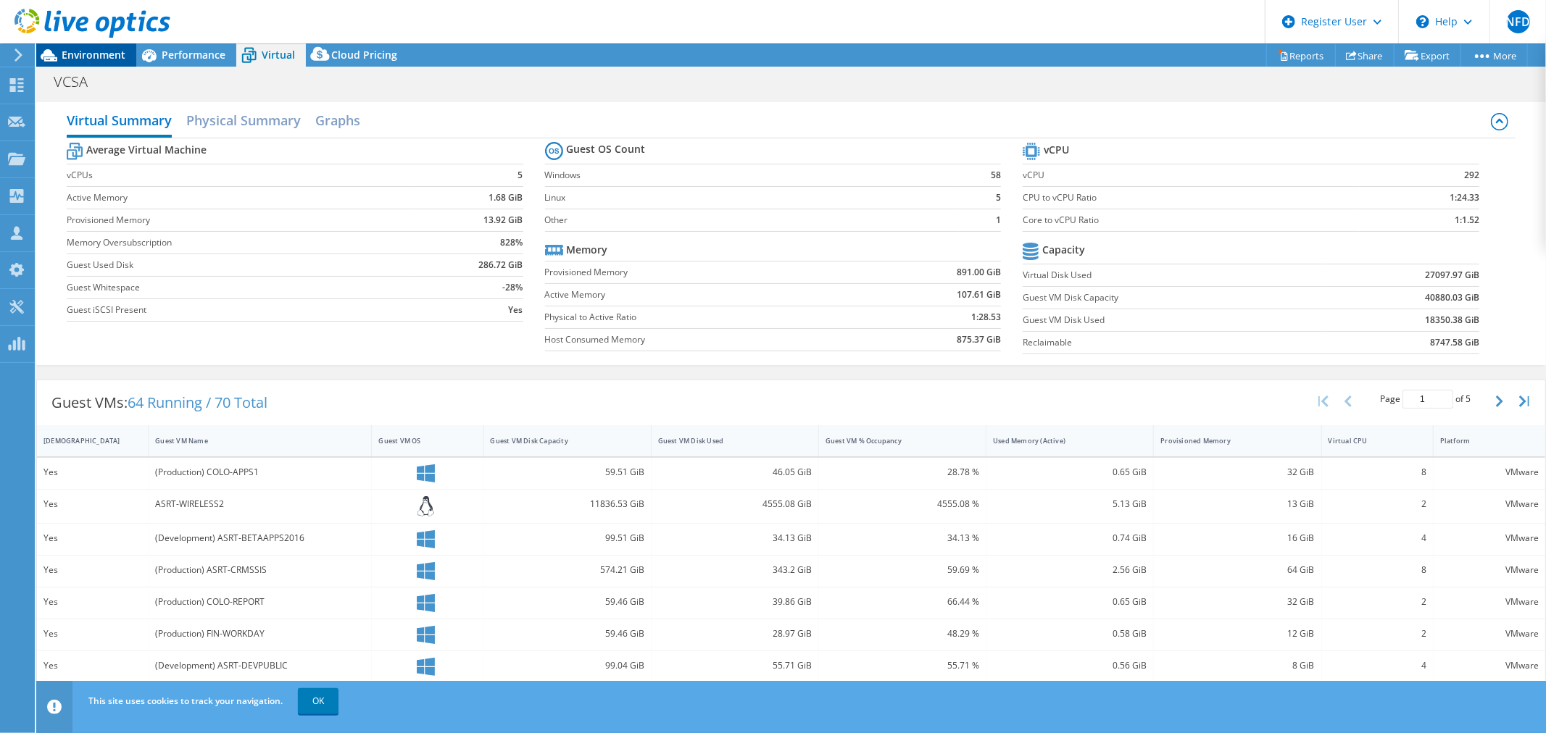
click at [100, 58] on span "Environment" at bounding box center [94, 55] width 64 height 14
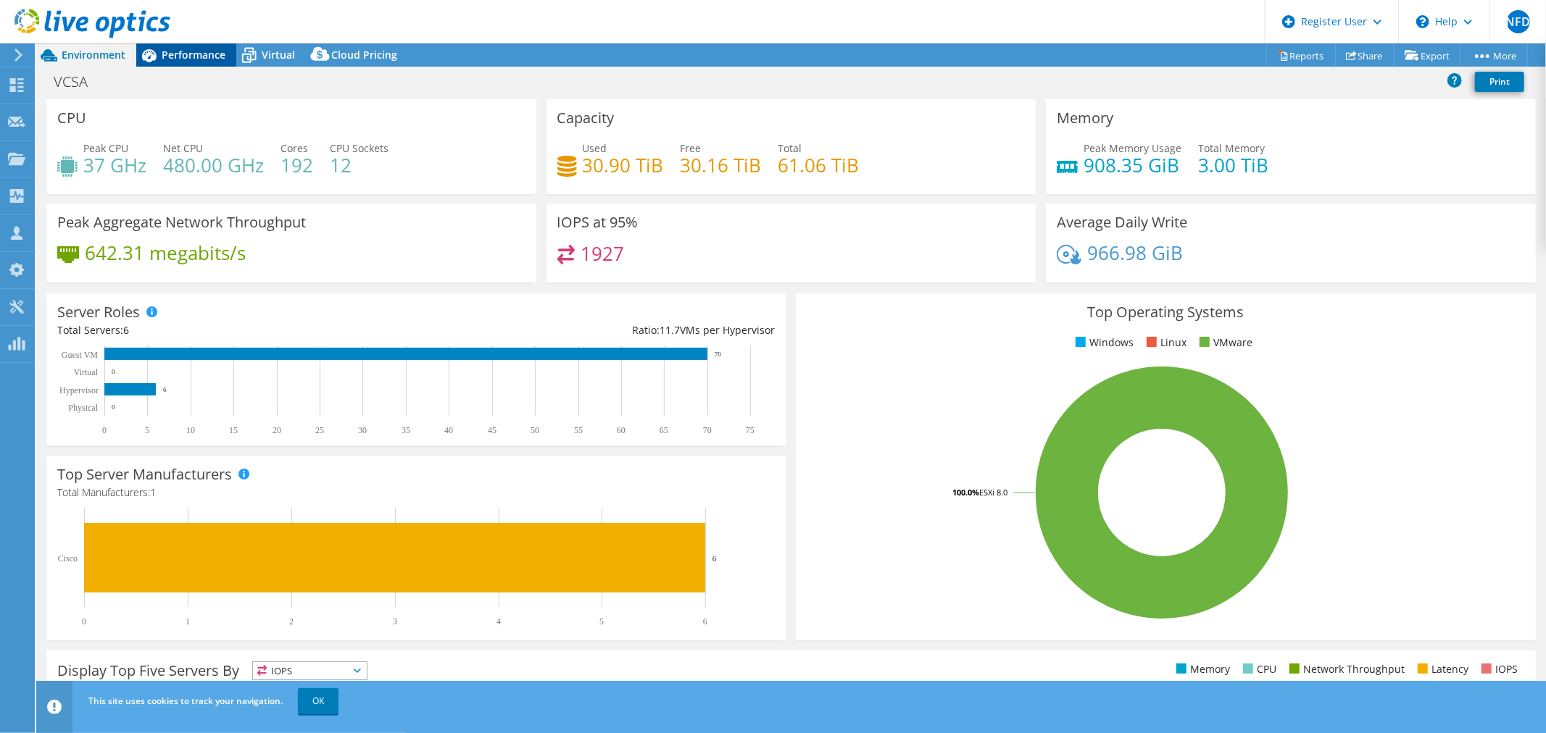
click at [200, 58] on span "Performance" at bounding box center [194, 55] width 64 height 14
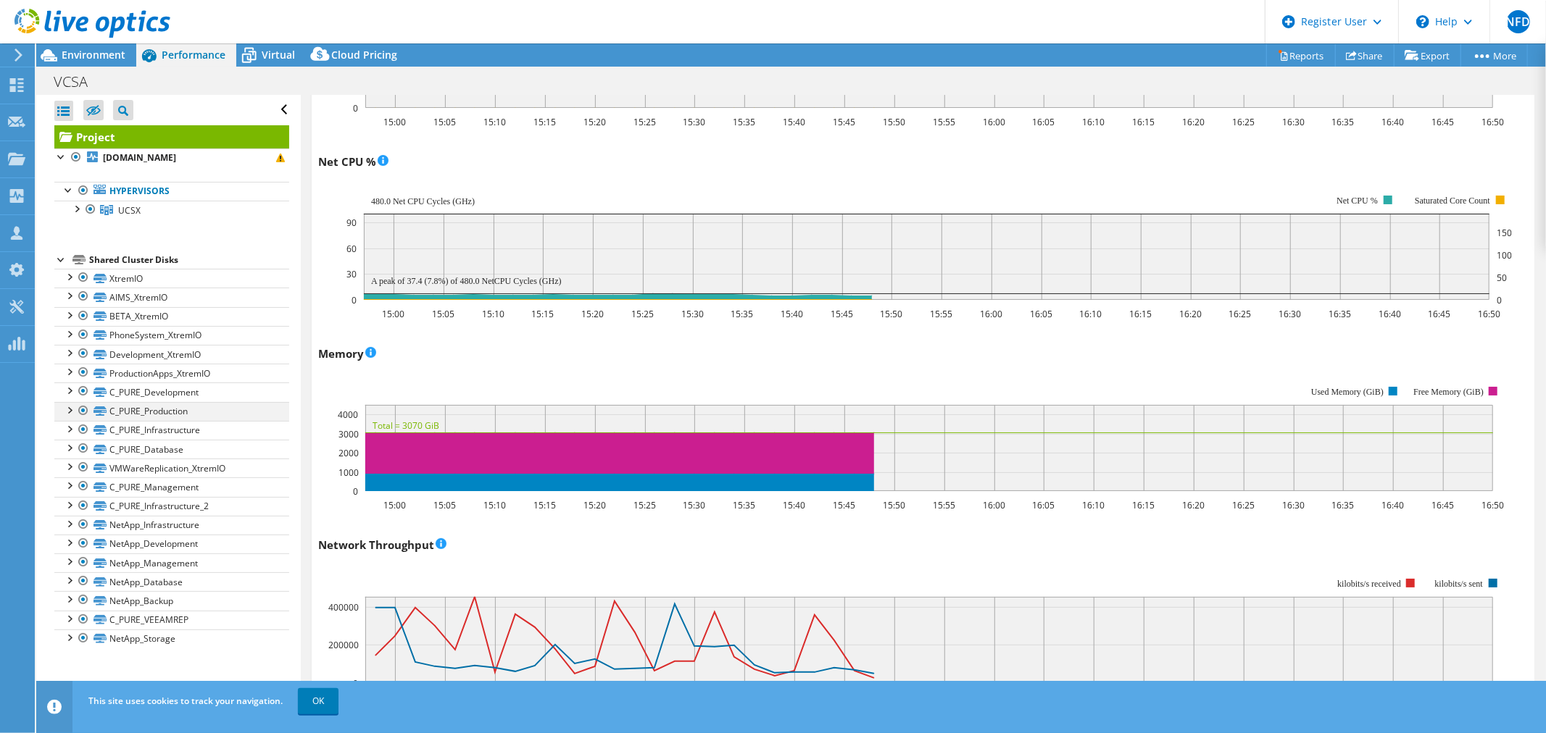
drag, startPoint x: 85, startPoint y: 394, endPoint x: 85, endPoint y: 403, distance: 9.4
click at [85, 394] on div at bounding box center [83, 391] width 14 height 17
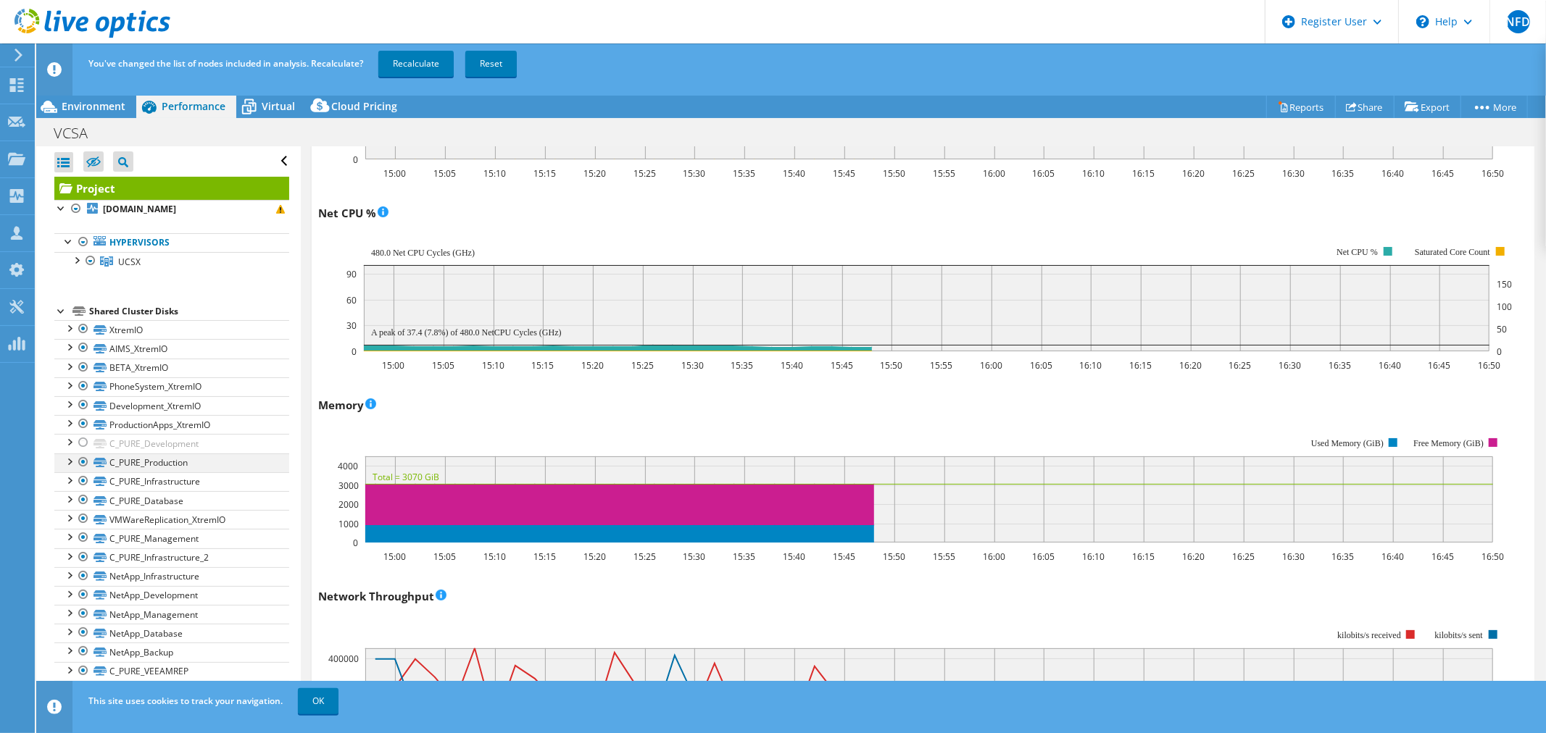
click at [82, 462] on div at bounding box center [83, 462] width 14 height 17
click at [83, 459] on div at bounding box center [83, 462] width 14 height 17
click at [83, 444] on div at bounding box center [83, 442] width 14 height 17
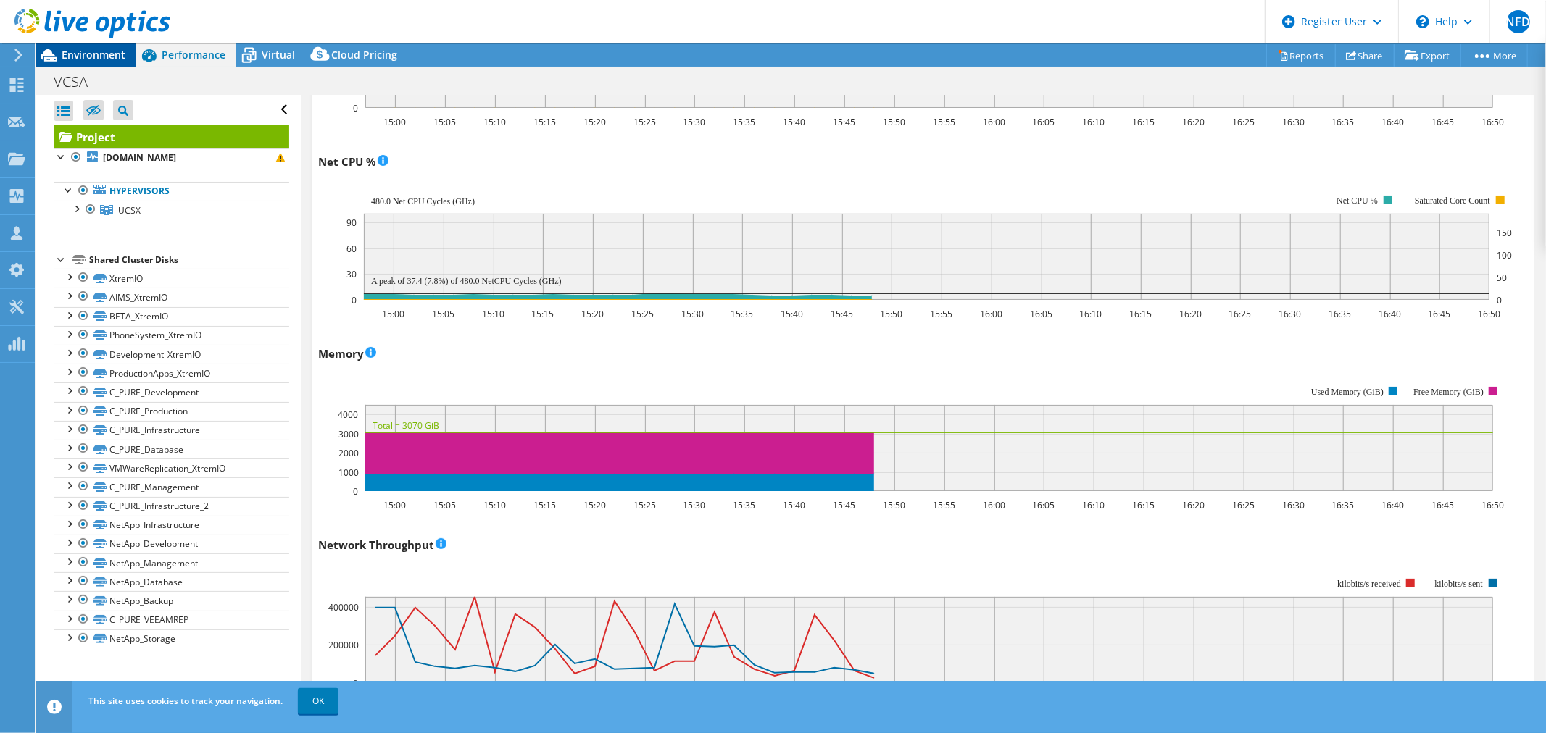
click at [72, 51] on span "Environment" at bounding box center [94, 55] width 64 height 14
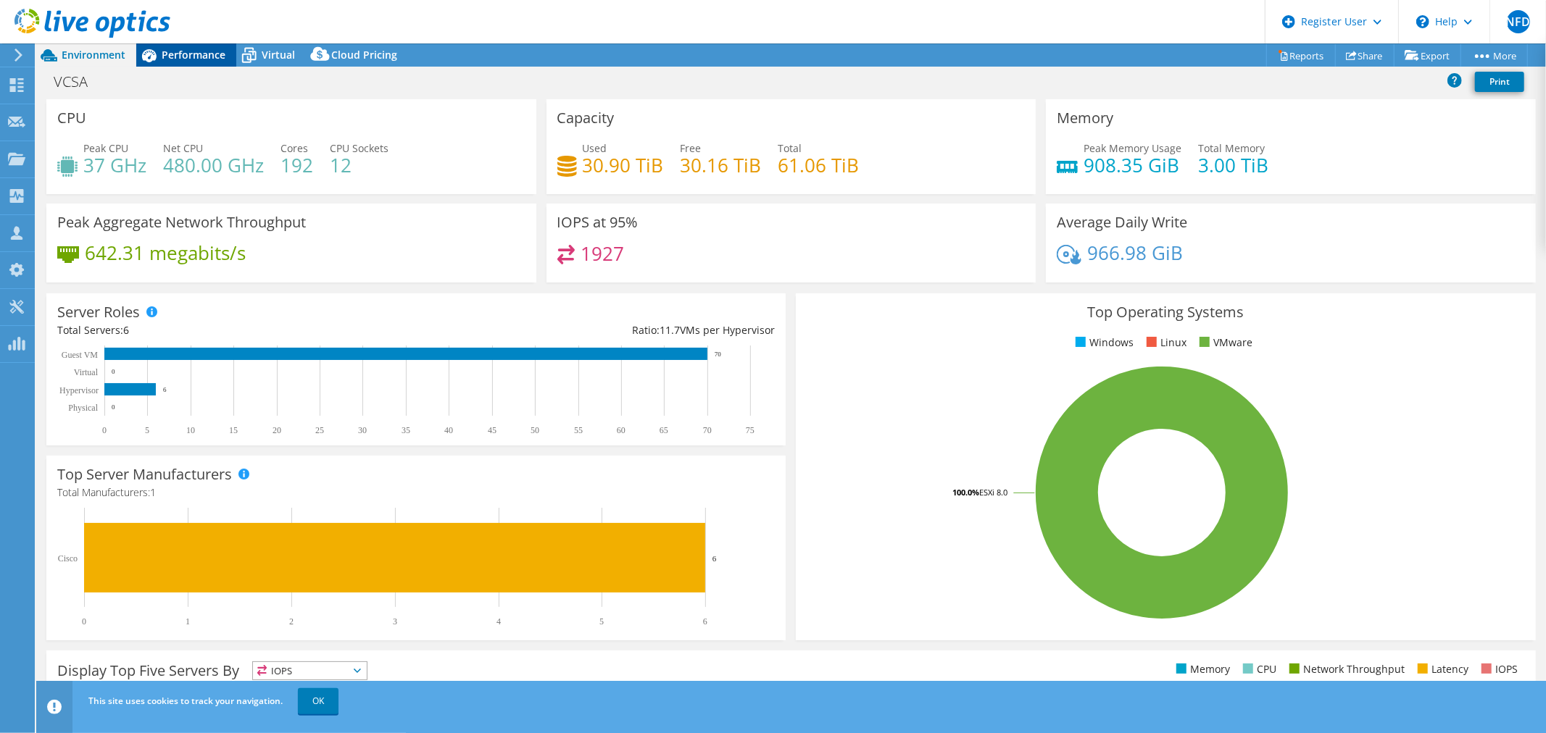
click at [198, 49] on span "Performance" at bounding box center [194, 55] width 64 height 14
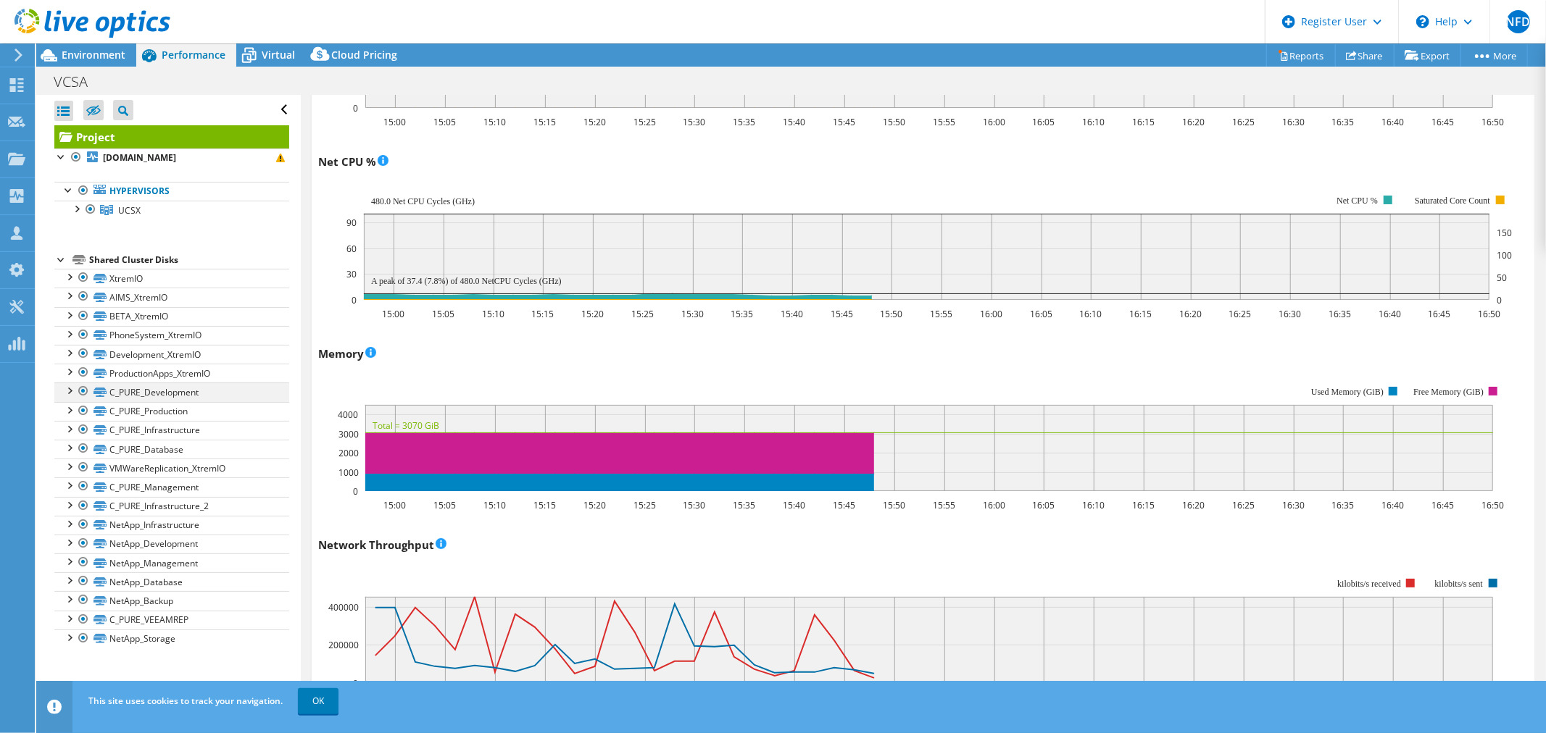
click at [83, 394] on div at bounding box center [83, 391] width 14 height 17
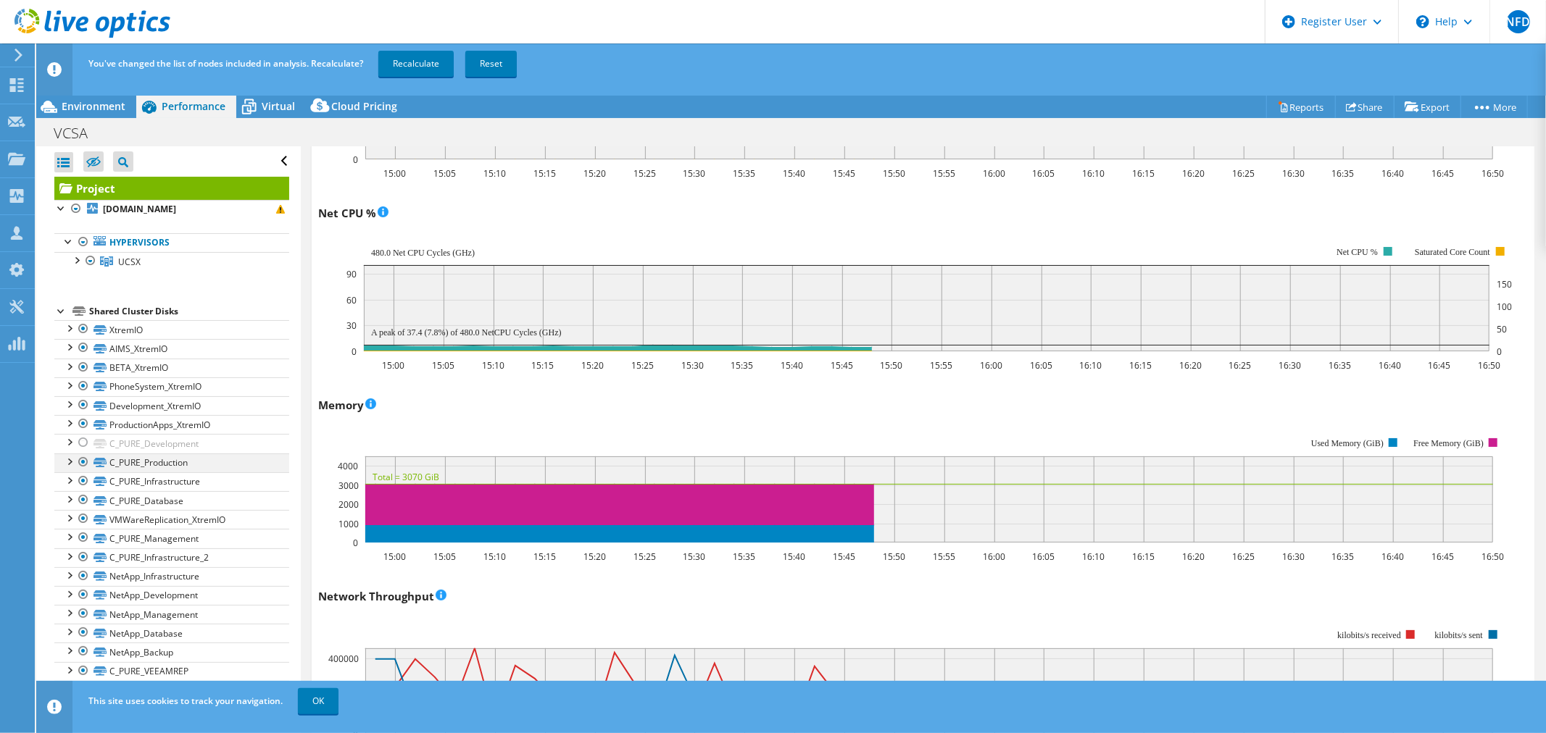
click at [82, 464] on div at bounding box center [83, 462] width 14 height 17
click at [82, 483] on div at bounding box center [83, 481] width 14 height 17
click at [83, 504] on div at bounding box center [83, 499] width 14 height 17
click at [81, 525] on div at bounding box center [83, 518] width 14 height 17
click at [83, 516] on div at bounding box center [83, 518] width 14 height 17
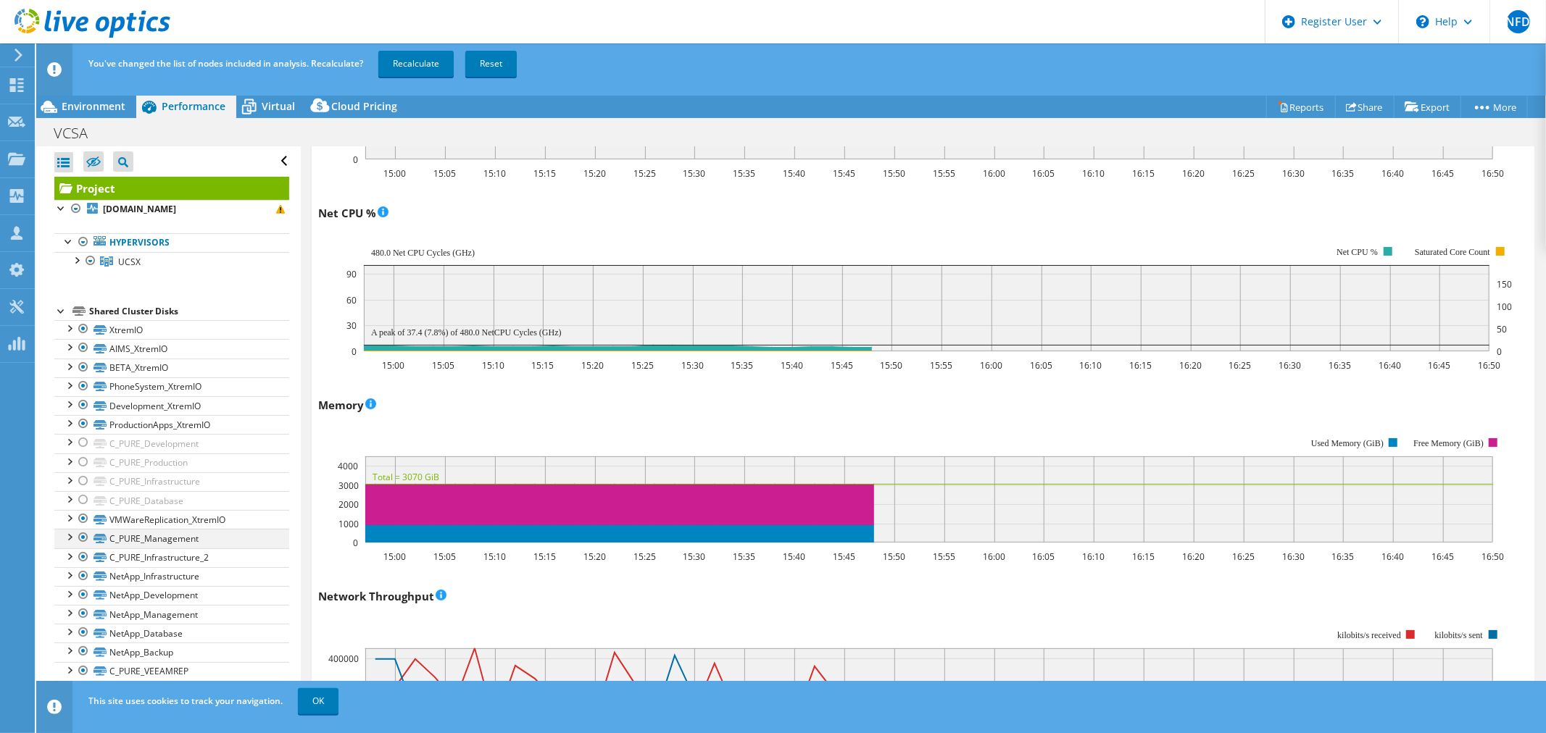
click at [80, 535] on div at bounding box center [83, 537] width 14 height 17
click at [85, 557] on div at bounding box center [83, 557] width 14 height 17
click at [85, 575] on div at bounding box center [83, 575] width 14 height 17
click at [84, 596] on div at bounding box center [83, 594] width 14 height 17
click at [83, 614] on div at bounding box center [83, 613] width 14 height 17
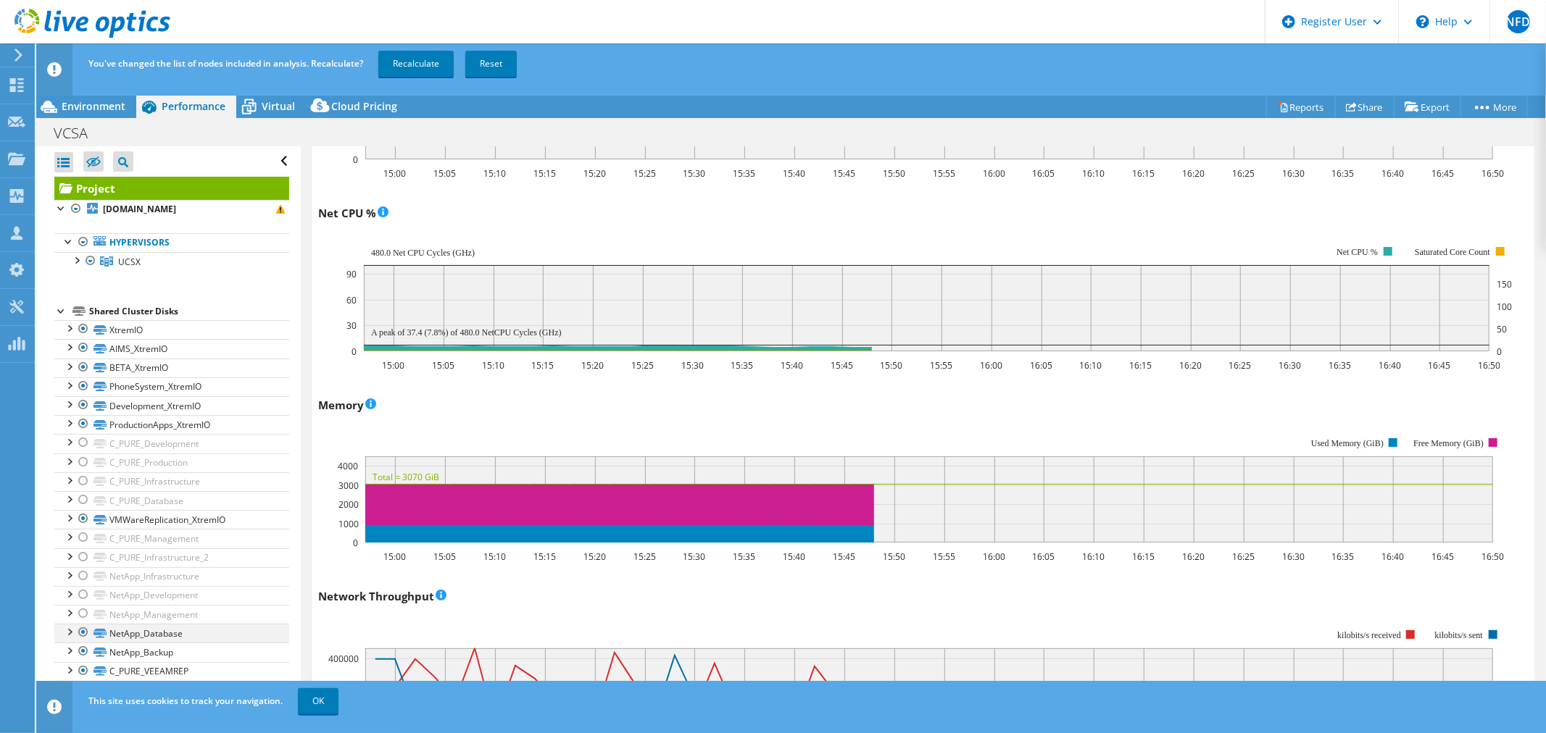
click at [83, 636] on div at bounding box center [83, 632] width 14 height 17
click at [82, 653] on div at bounding box center [83, 651] width 14 height 17
click at [83, 671] on div at bounding box center [83, 670] width 14 height 17
click at [322, 707] on link "OK" at bounding box center [318, 701] width 41 height 26
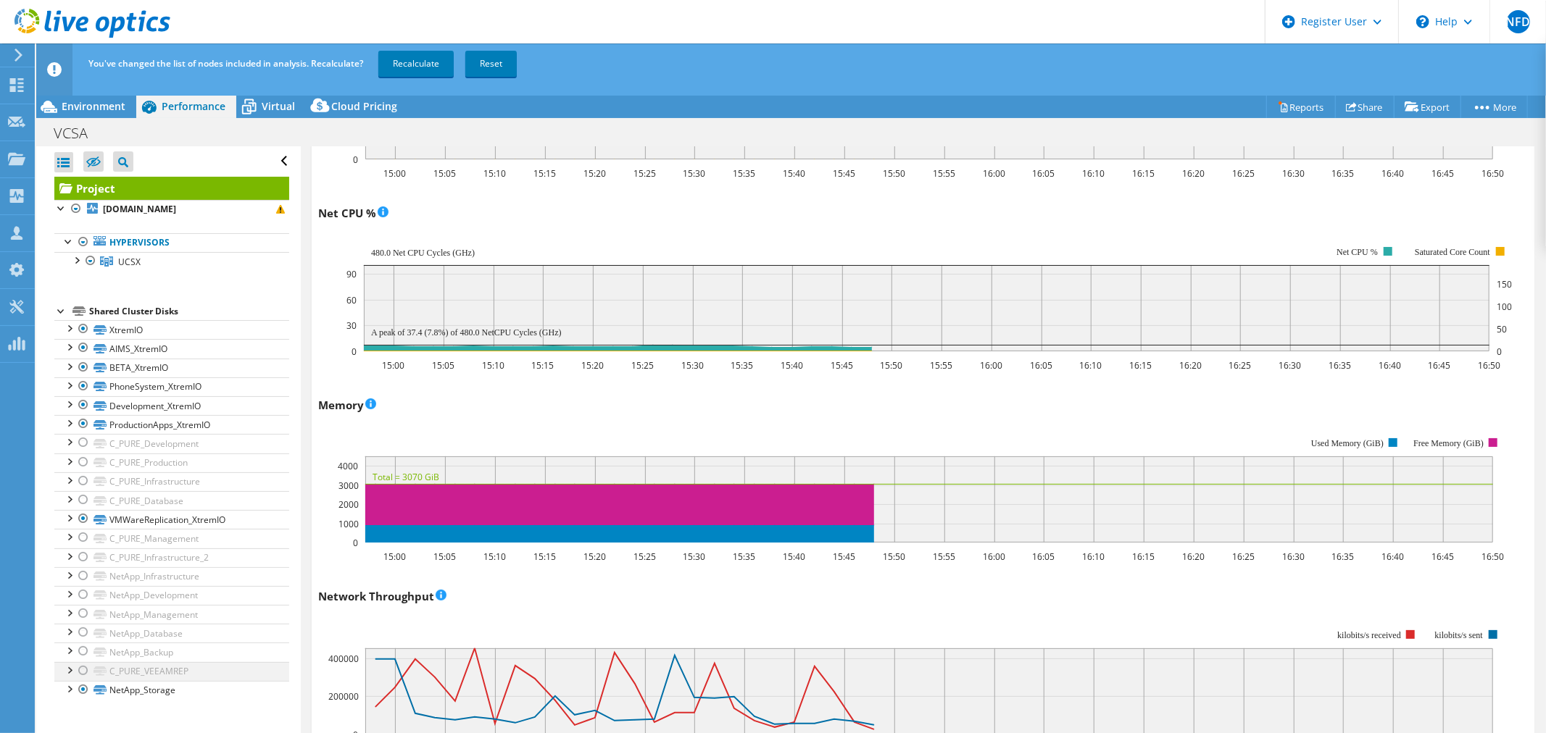
drag, startPoint x: 81, startPoint y: 692, endPoint x: 83, endPoint y: 673, distance: 19.6
click at [82, 692] on div at bounding box center [83, 689] width 14 height 17
click at [409, 59] on link "Recalculate" at bounding box center [415, 64] width 75 height 26
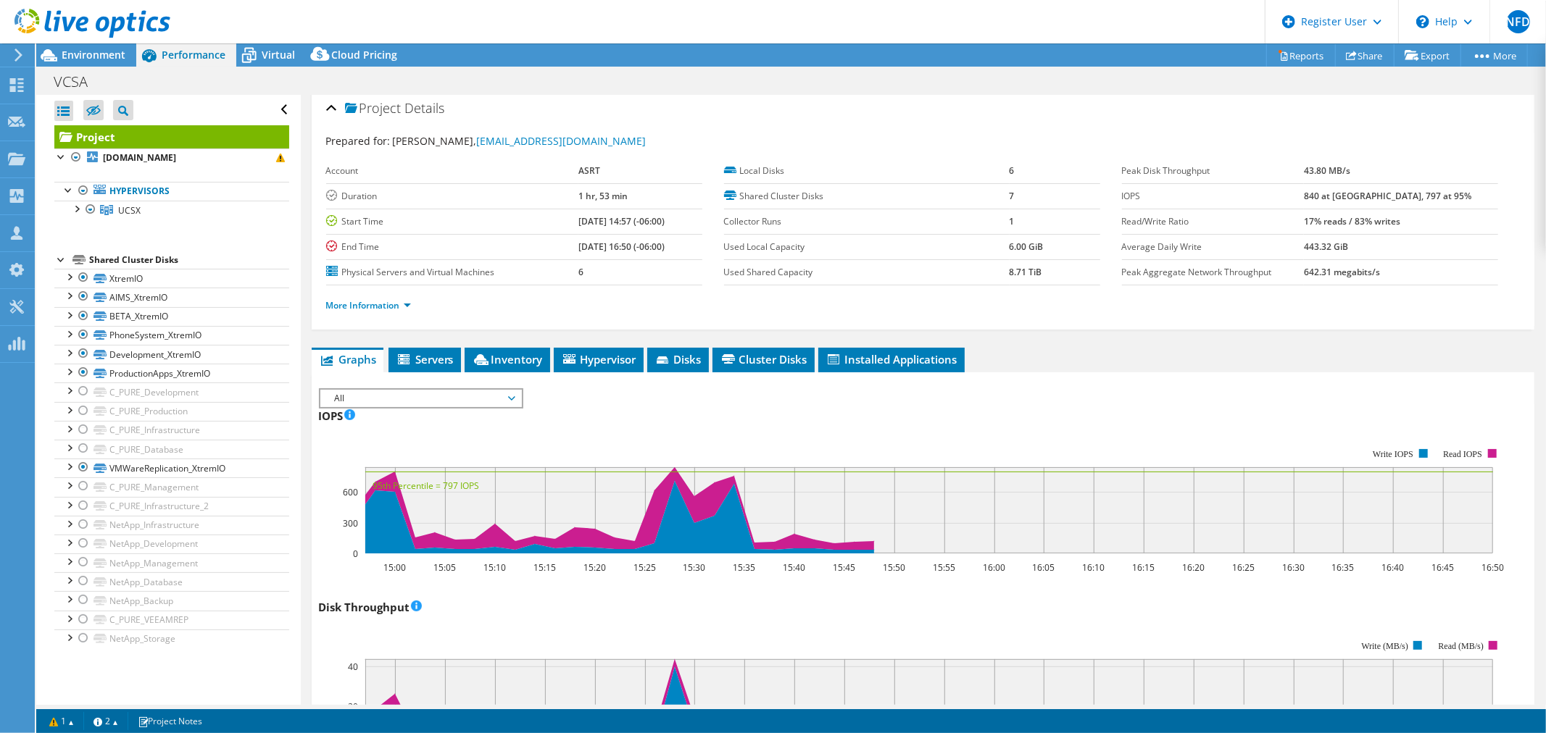
scroll to position [0, 0]
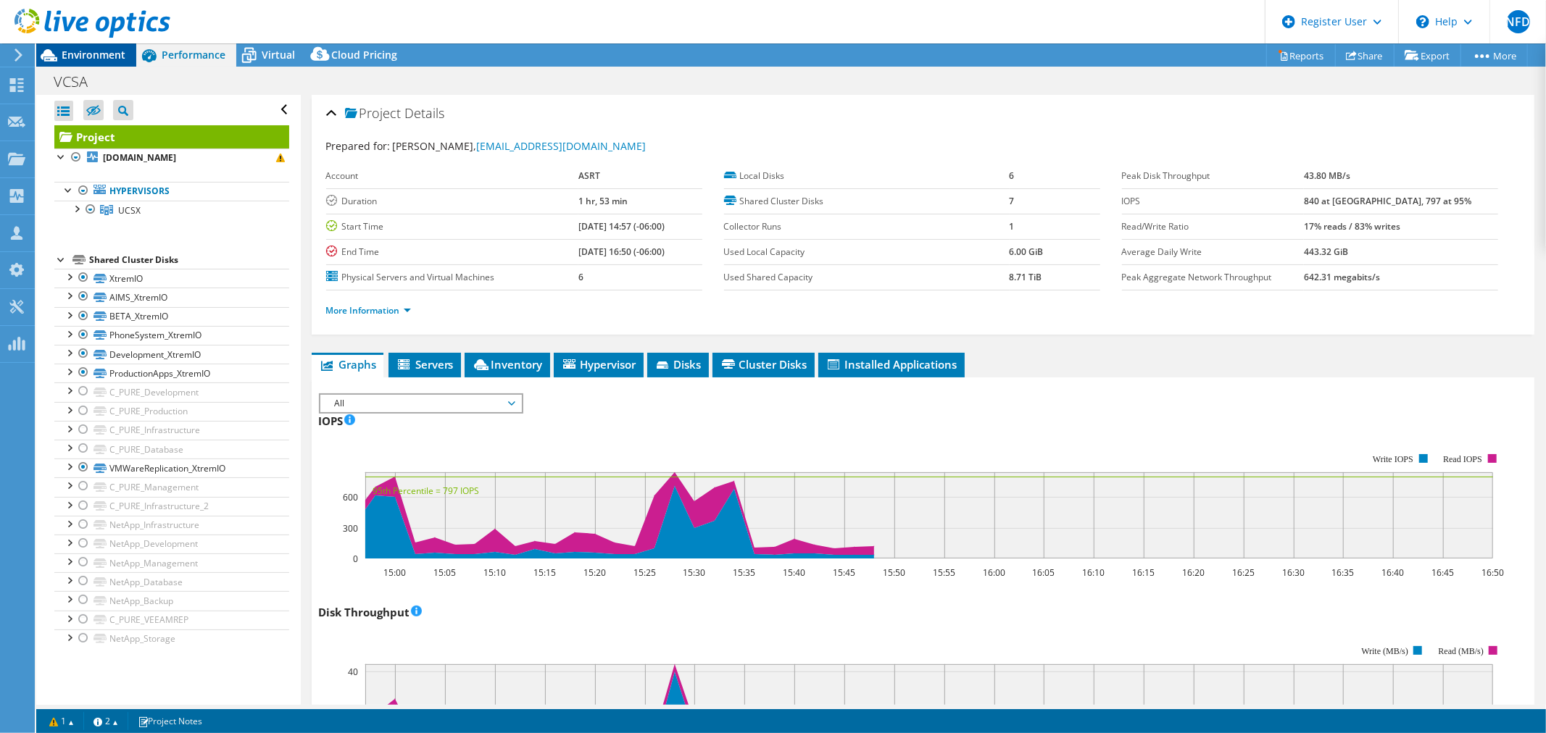
click at [66, 51] on span "Environment" at bounding box center [94, 55] width 64 height 14
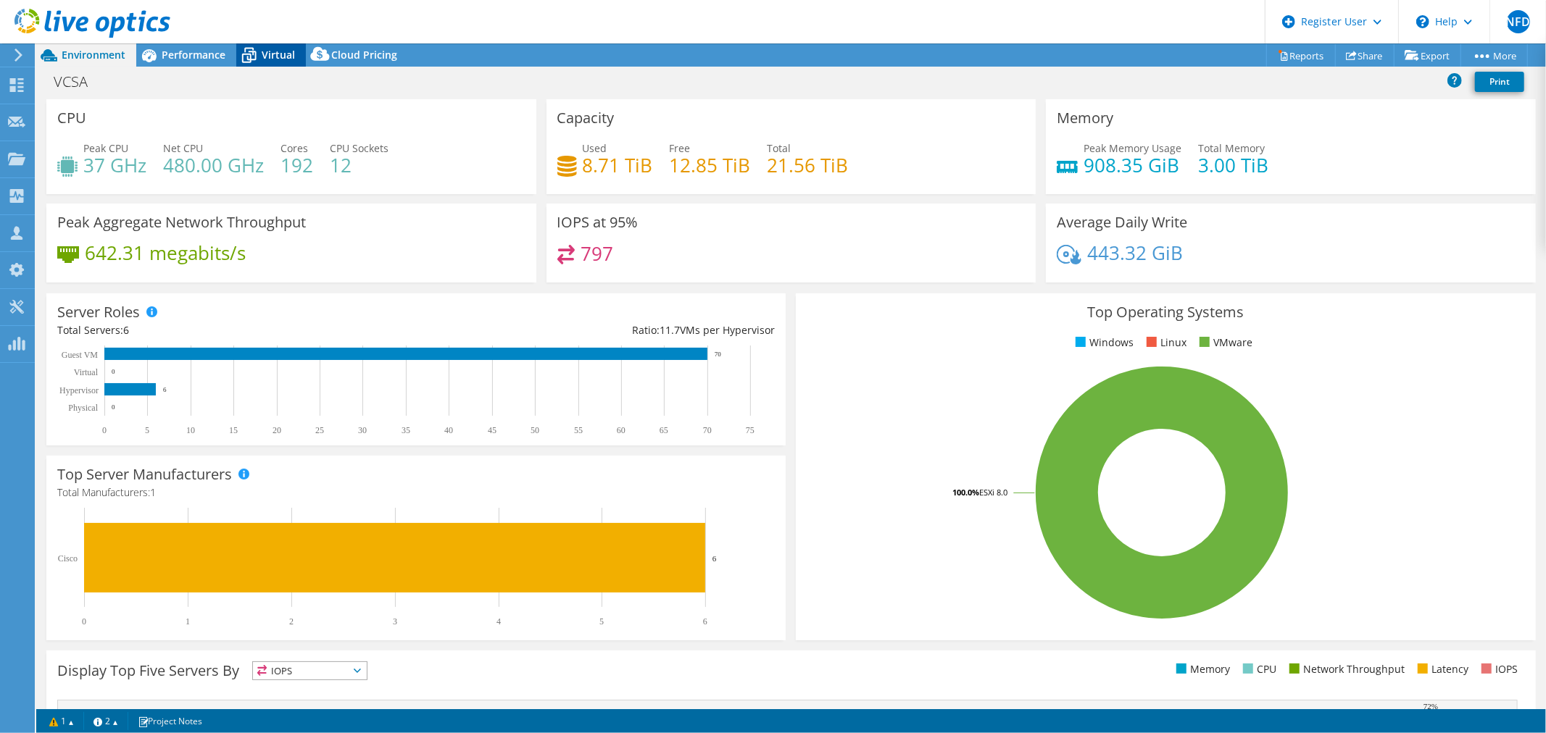
click at [268, 53] on span "Virtual" at bounding box center [278, 55] width 33 height 14
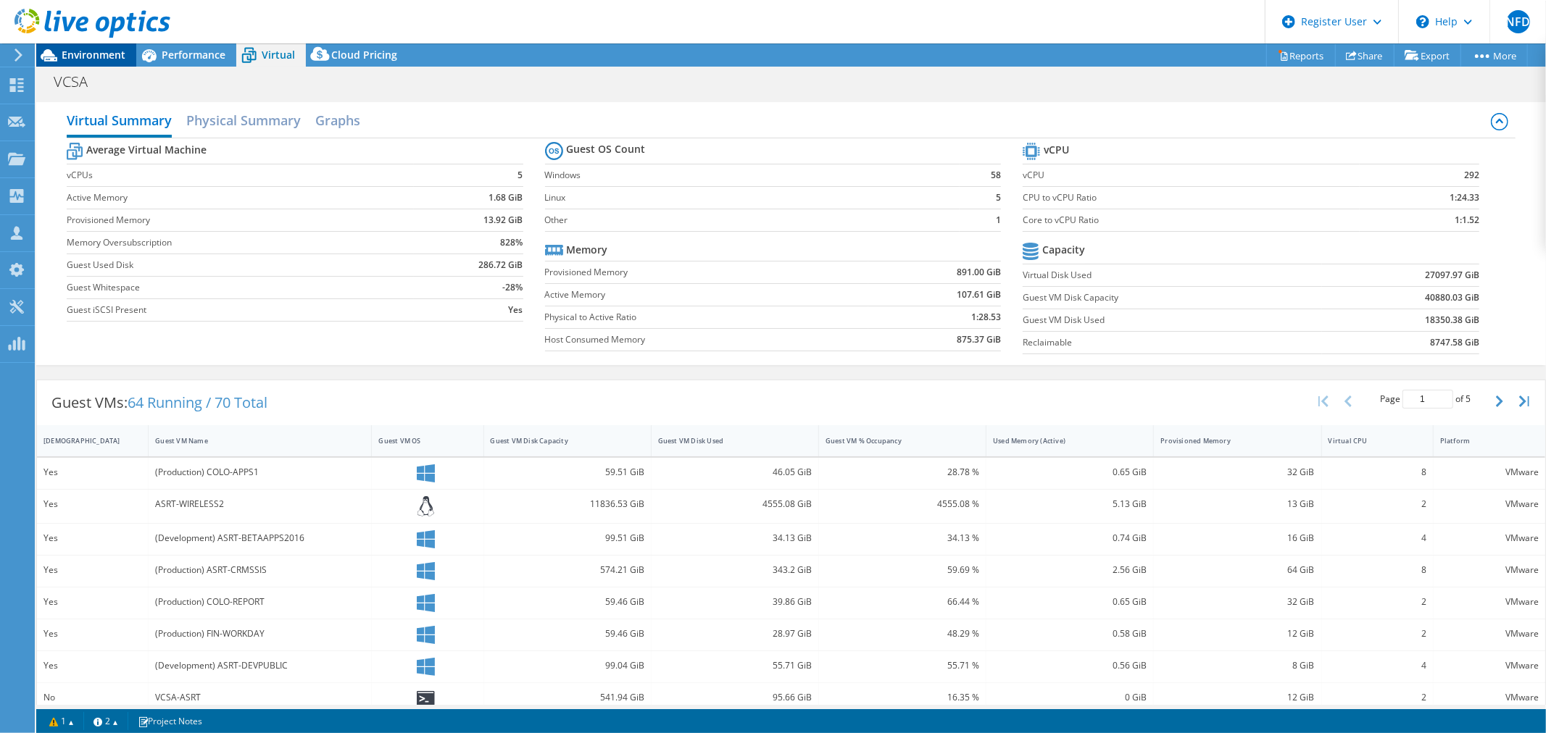
click at [104, 54] on span "Environment" at bounding box center [94, 55] width 64 height 14
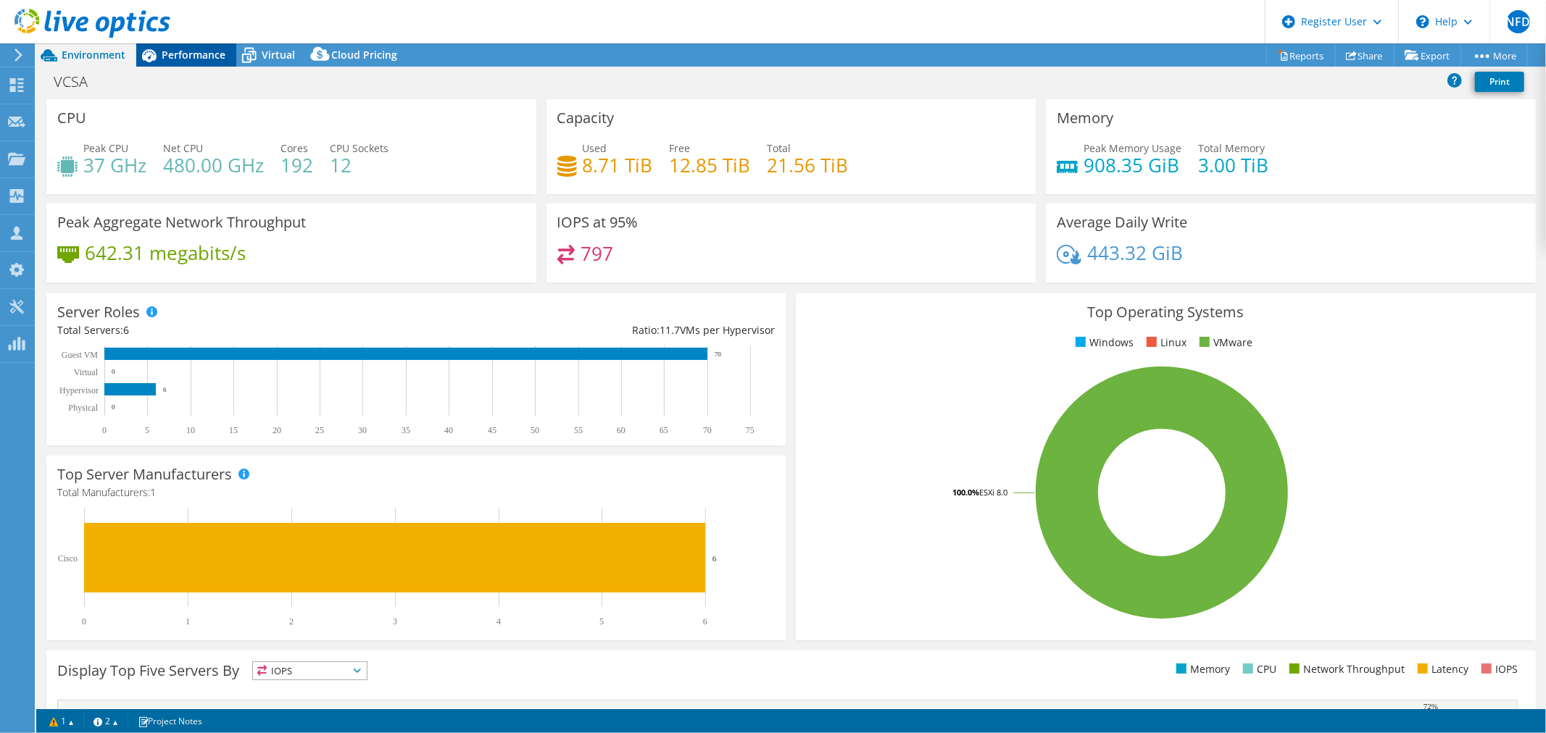
click at [189, 61] on span "Performance" at bounding box center [194, 55] width 64 height 14
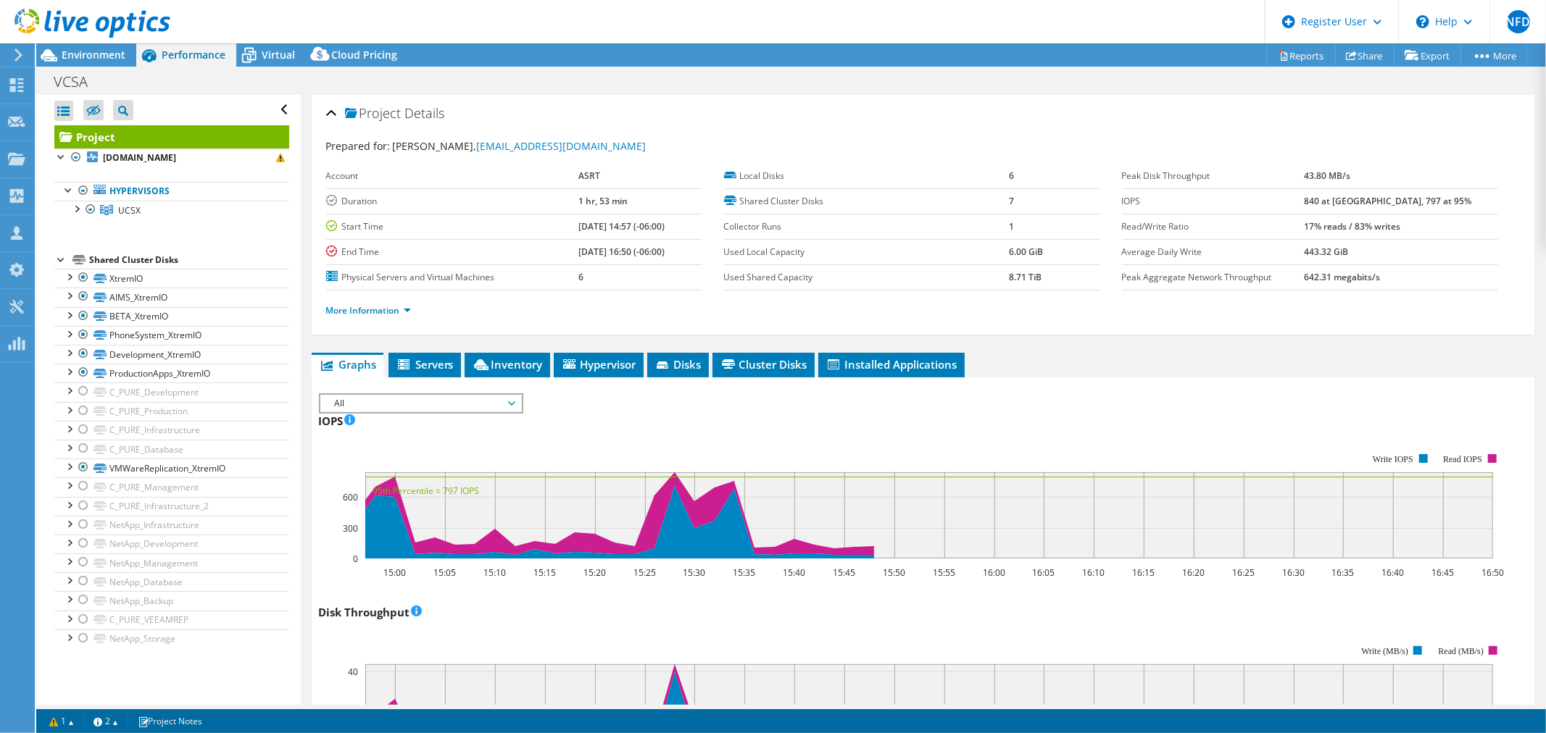
drag, startPoint x: 1167, startPoint y: 371, endPoint x: 1520, endPoint y: 377, distance: 353.7
click at [1173, 371] on ul "Graphs Servers Inventory Hypervisor Disks Cluster Disks Installed Applications" at bounding box center [923, 365] width 1223 height 25
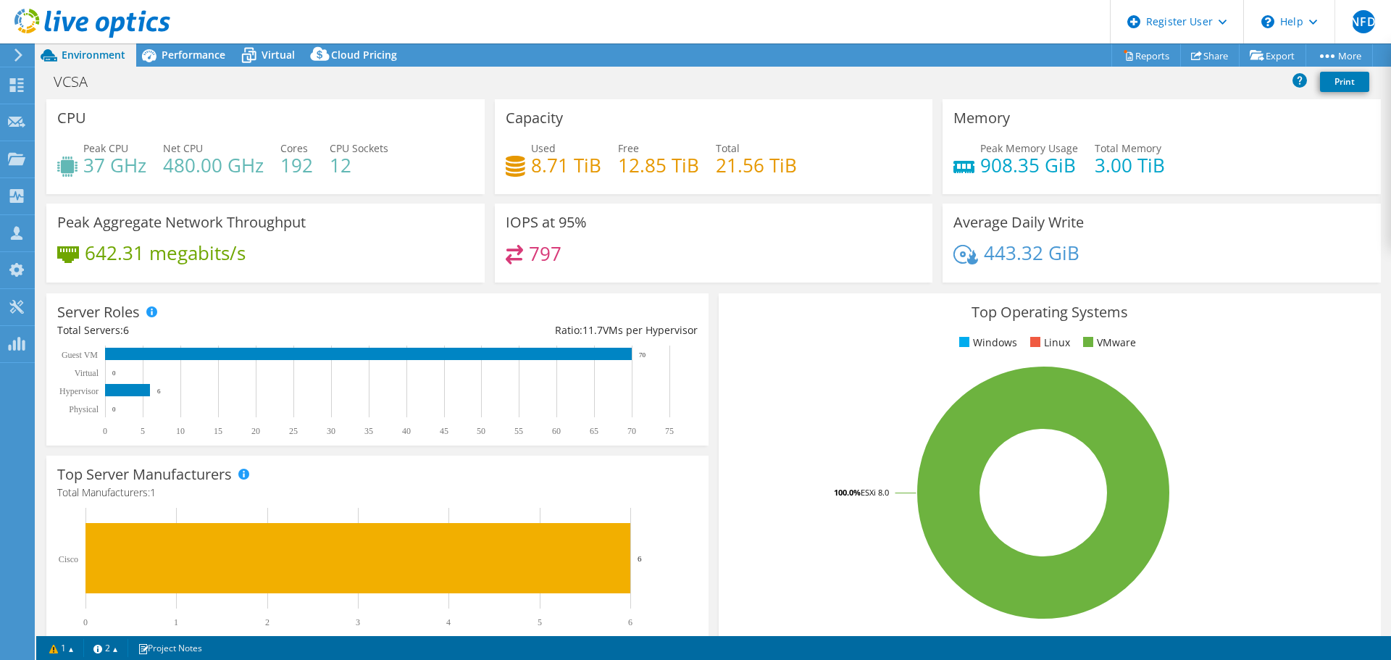
select select "USD"
